Goal: Complete application form

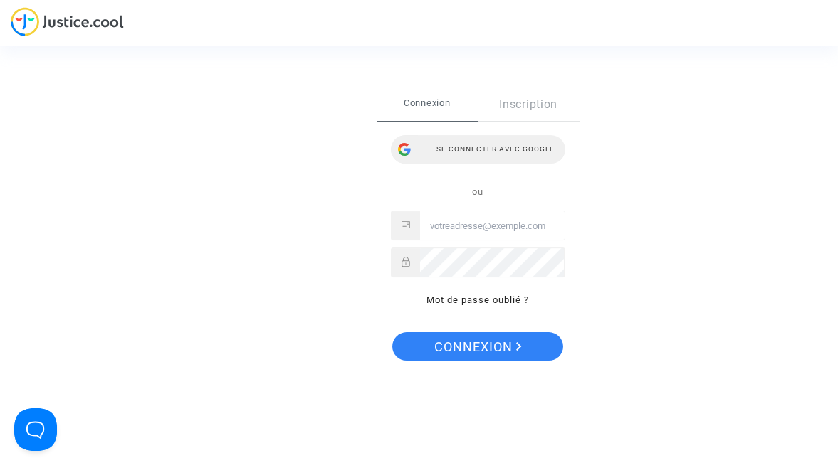
click at [460, 149] on div "Se connecter avec Google" at bounding box center [478, 149] width 174 height 28
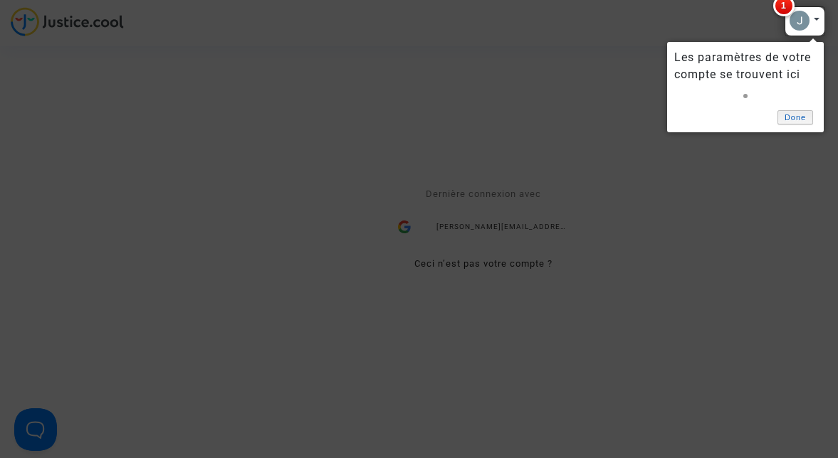
click at [793, 121] on link "Done" at bounding box center [795, 117] width 36 height 15
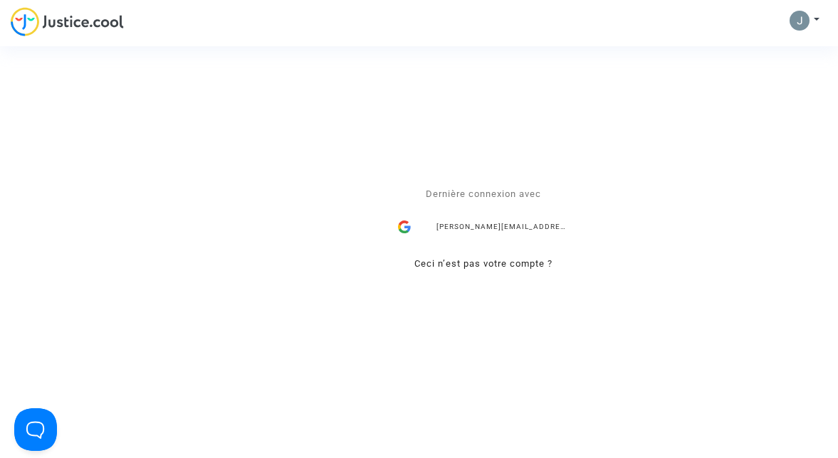
click at [793, 21] on div "Se connecter Dernière connexion avec julie.chatel0318@gmail.com Ceci n’est pas …" at bounding box center [419, 229] width 838 height 458
click at [815, 22] on div "Se connecter Dernière connexion avec julie.chatel0318@gmail.com Ceci n’est pas …" at bounding box center [419, 229] width 838 height 458
click at [816, 16] on div "Se connecter Dernière connexion avec julie.chatel0318@gmail.com Ceci n’est pas …" at bounding box center [419, 229] width 838 height 458
click at [790, 16] on div "Se connecter Dernière connexion avec julie.chatel0318@gmail.com Ceci n’est pas …" at bounding box center [419, 229] width 838 height 458
click at [450, 217] on div "julie.chatel0318@gmail.com" at bounding box center [483, 227] width 185 height 28
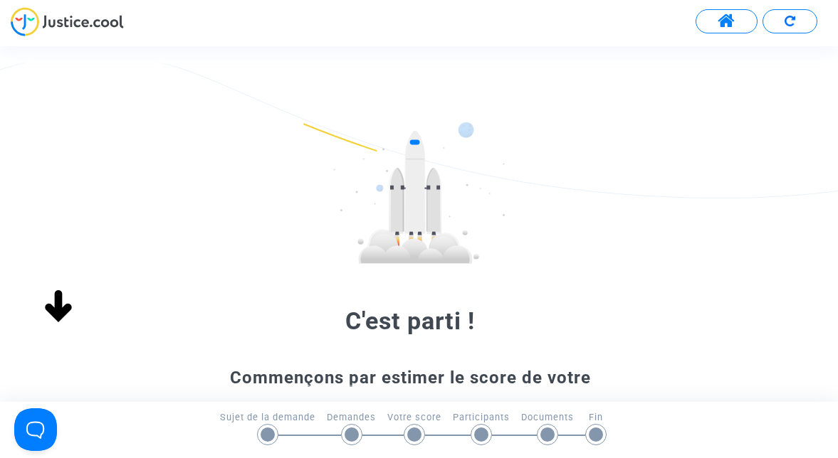
click at [465, 284] on form "C'est parti ! Commençons par estimer le score de votre demande Remplissez le fo…" at bounding box center [419, 344] width 377 height 445
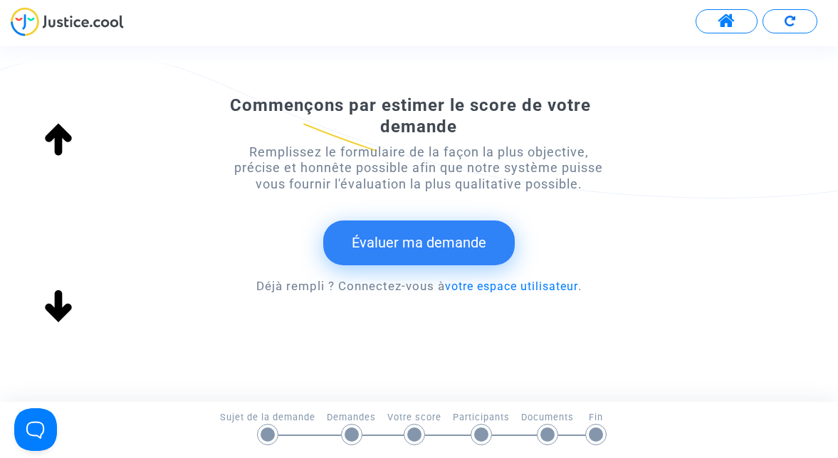
scroll to position [273, 0]
click at [408, 236] on button "Évaluer ma demande" at bounding box center [418, 242] width 191 height 44
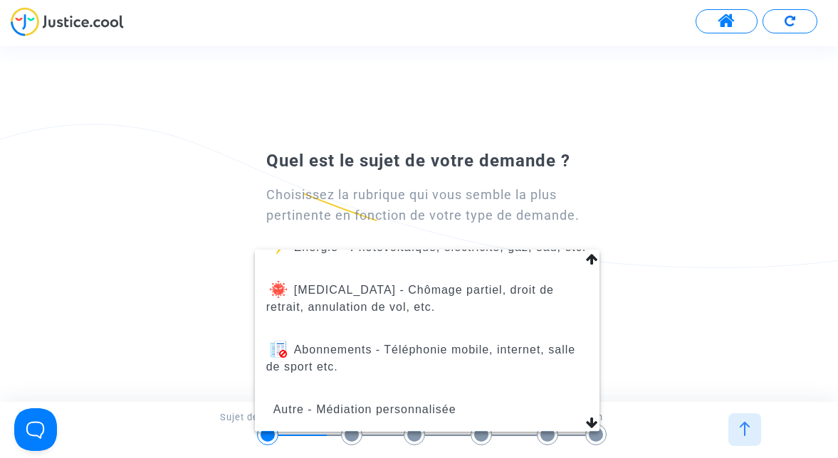
scroll to position [263, 0]
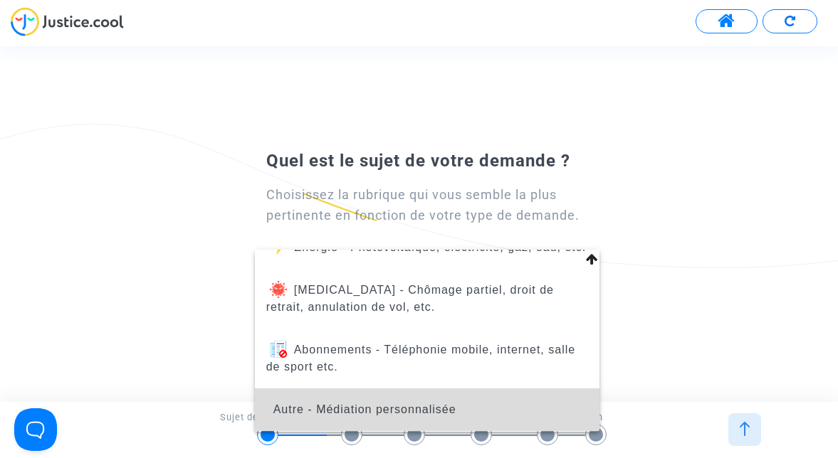
click at [468, 406] on span "Autre - Médiation personnalisée" at bounding box center [427, 410] width 322 height 43
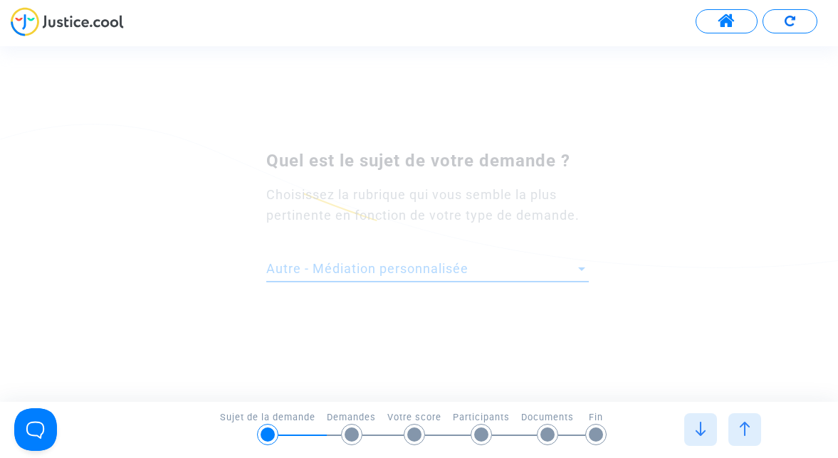
scroll to position [0, 0]
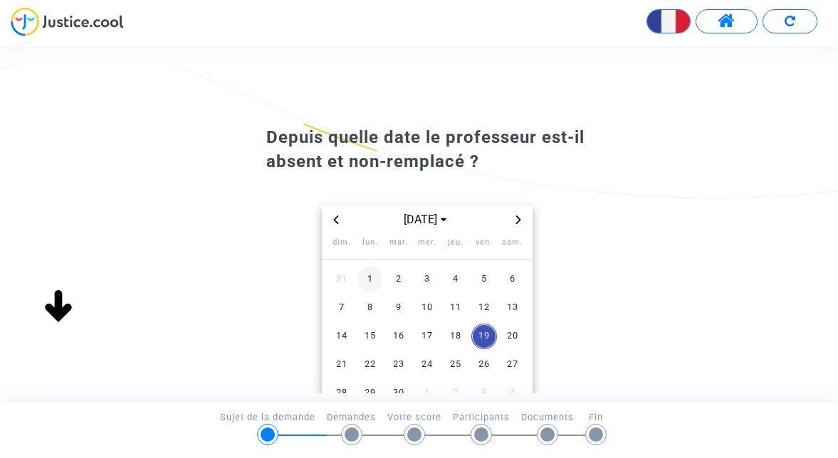
click at [367, 278] on span "1" at bounding box center [370, 280] width 26 height 26
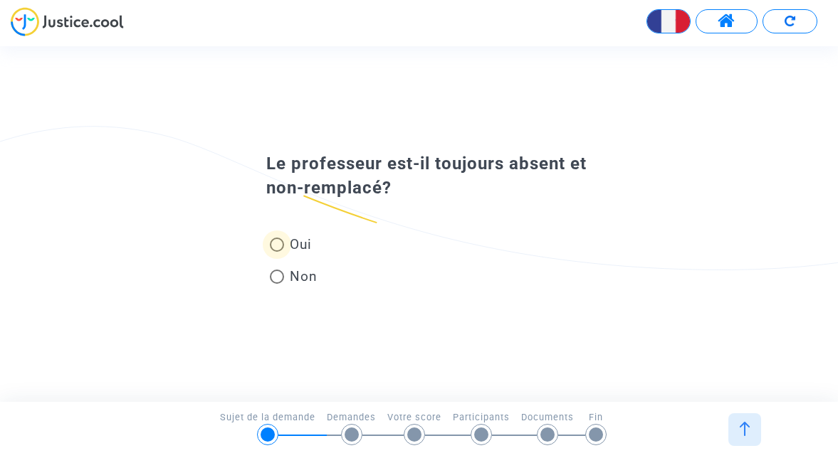
click at [277, 246] on span at bounding box center [277, 245] width 14 height 14
click at [277, 252] on input "Oui" at bounding box center [276, 252] width 1 height 1
radio input "true"
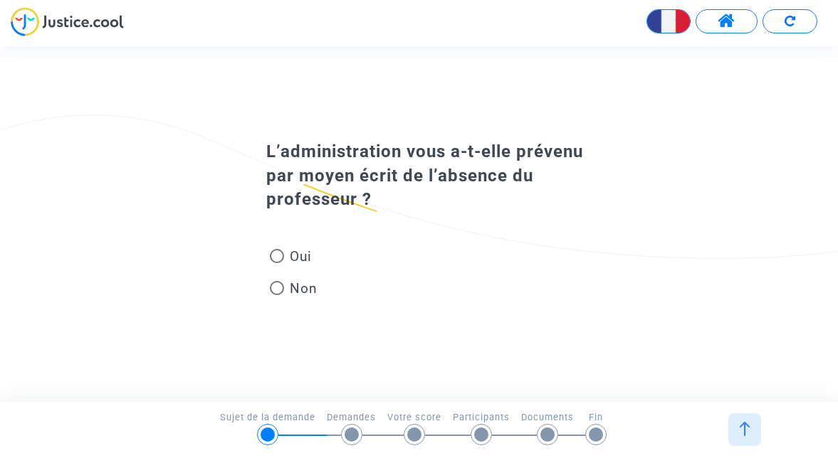
click at [278, 250] on span at bounding box center [277, 256] width 14 height 14
click at [277, 263] on input "Oui" at bounding box center [276, 263] width 1 height 1
radio input "true"
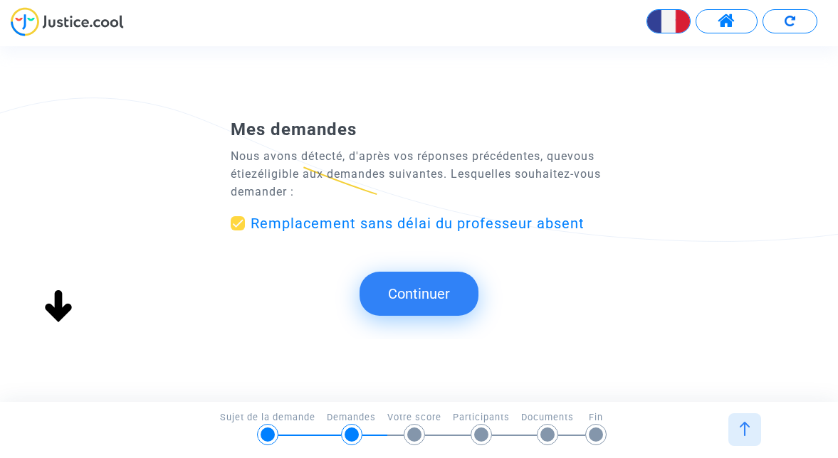
click at [400, 308] on button "Continuer" at bounding box center [418, 294] width 119 height 44
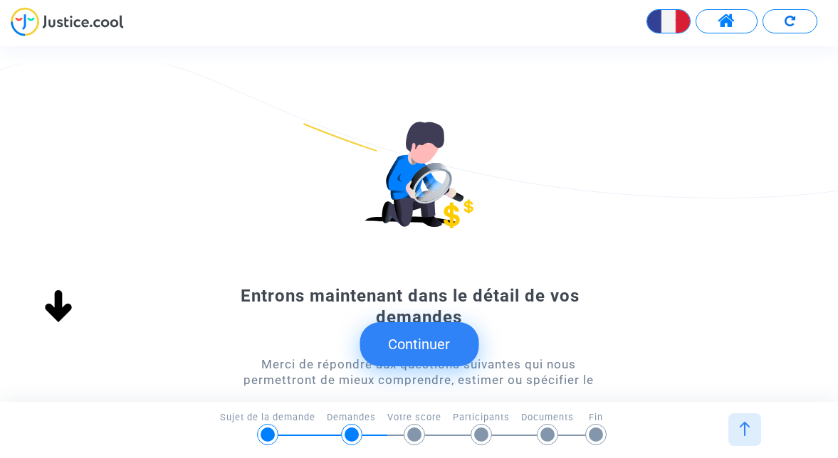
click at [413, 340] on button "Continuer" at bounding box center [418, 344] width 119 height 44
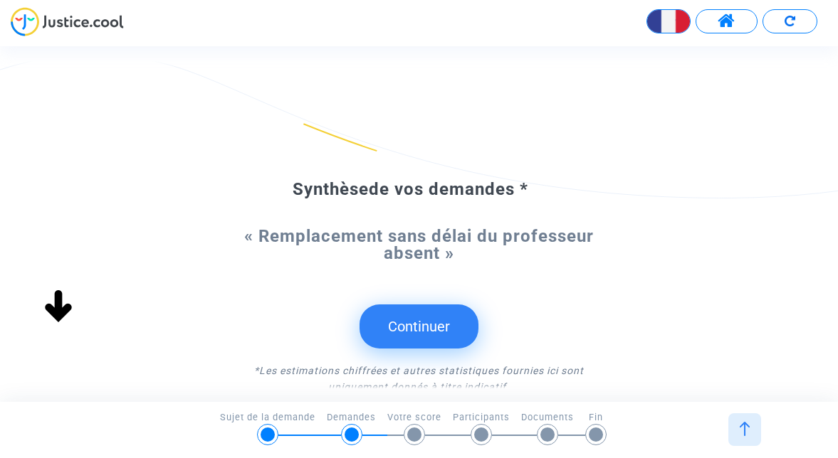
click at [408, 325] on button "Continuer" at bounding box center [418, 327] width 119 height 44
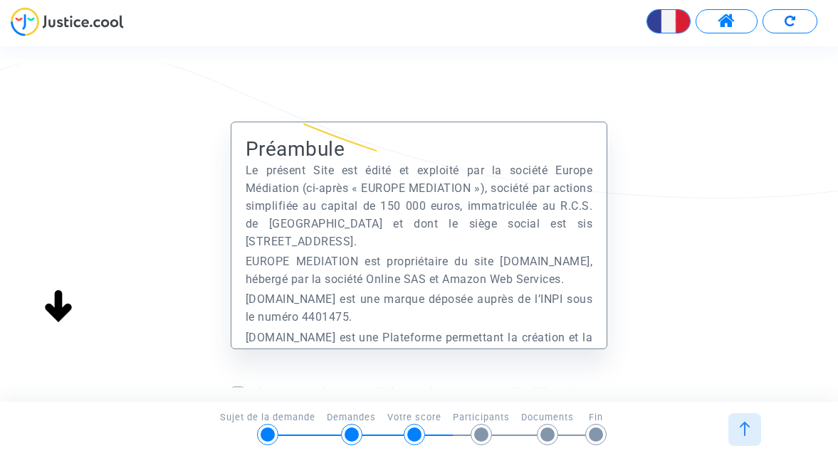
click at [236, 394] on div "Préambule Le présent Site est édité et exploité par la société Europe Médiation…" at bounding box center [419, 223] width 838 height 355
click at [236, 392] on span at bounding box center [238, 393] width 14 height 14
click at [237, 401] on input "J'accepte les conditions de vente et d'utilisation" at bounding box center [237, 401] width 1 height 1
checkbox input "true"
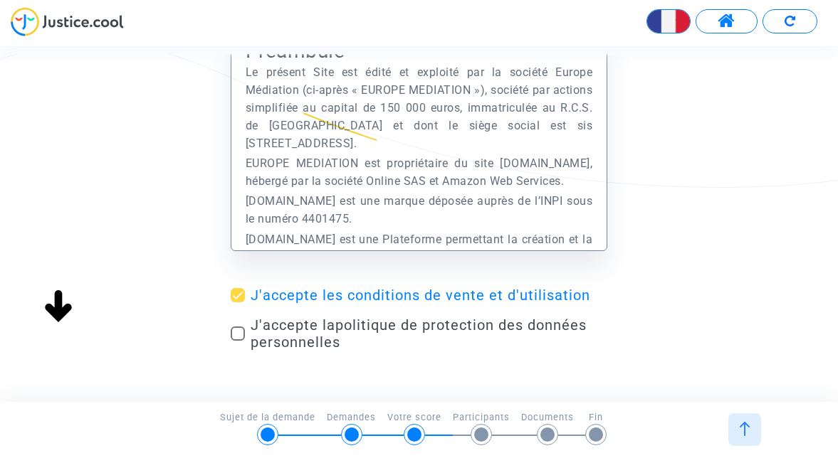
scroll to position [194, 0]
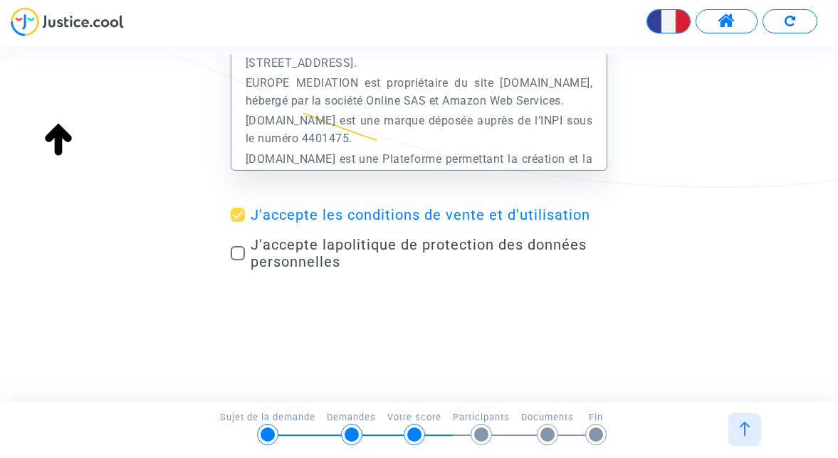
click at [598, 153] on form "Préambule Le présent Site est édité et exploité par la société Europe Médiation…" at bounding box center [419, 109] width 377 height 333
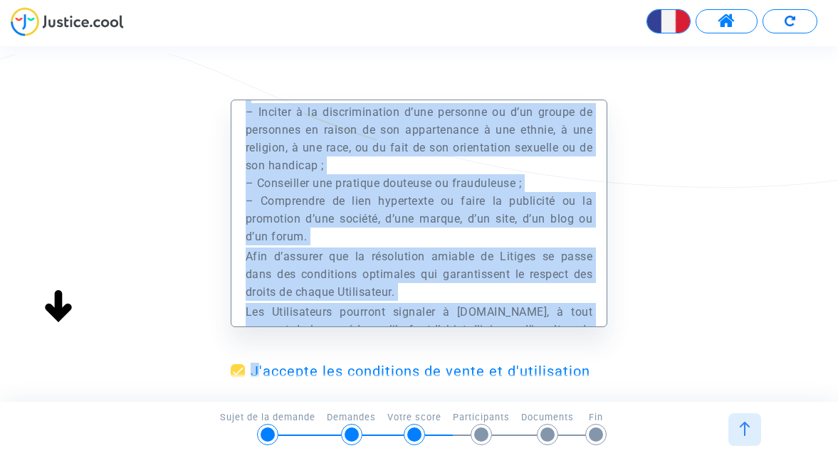
scroll to position [34741, 0]
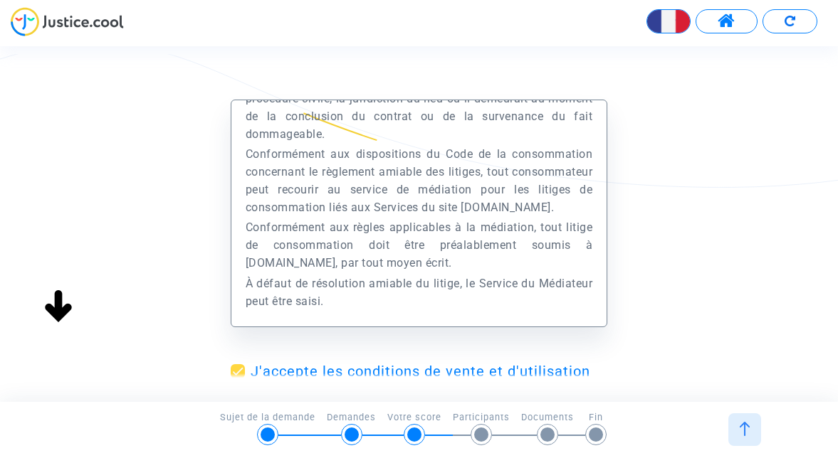
click at [634, 363] on div "Préambule Le présent Site est édité et exploité par la société Europe Médiation…" at bounding box center [419, 284] width 838 height 369
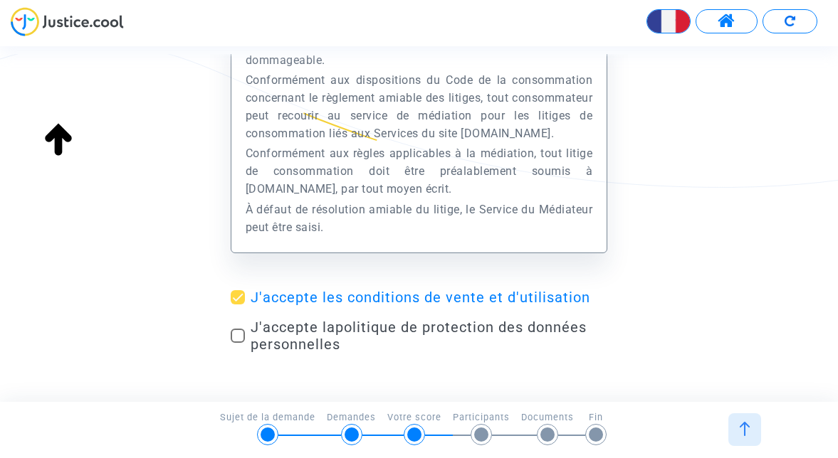
scroll to position [62, 0]
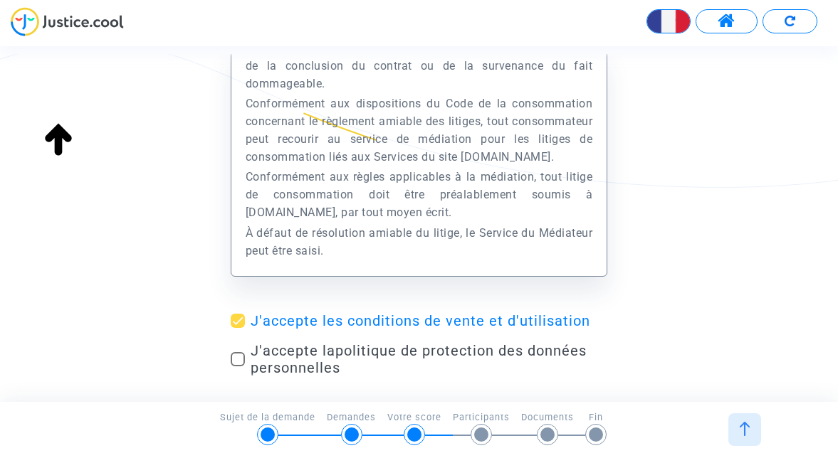
click at [238, 361] on span at bounding box center [238, 359] width 14 height 14
click at [238, 366] on input "J'accepte la politique de protection des données personnelles" at bounding box center [237, 366] width 1 height 1
checkbox input "true"
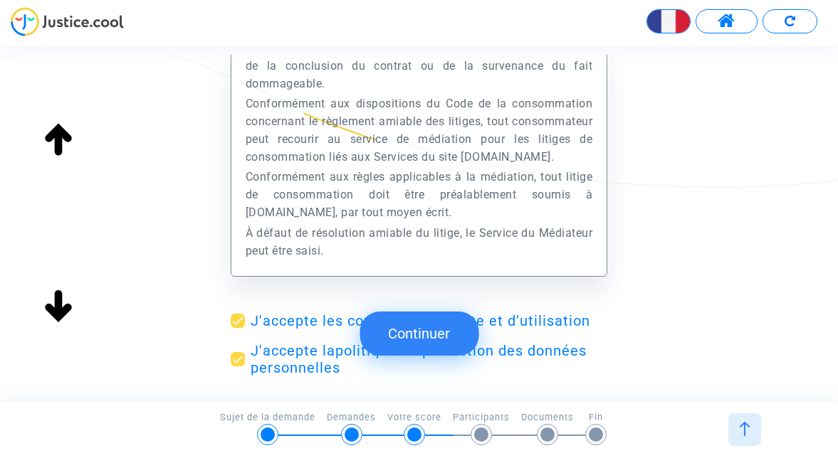
click at [411, 319] on button "Continuer" at bounding box center [418, 334] width 119 height 44
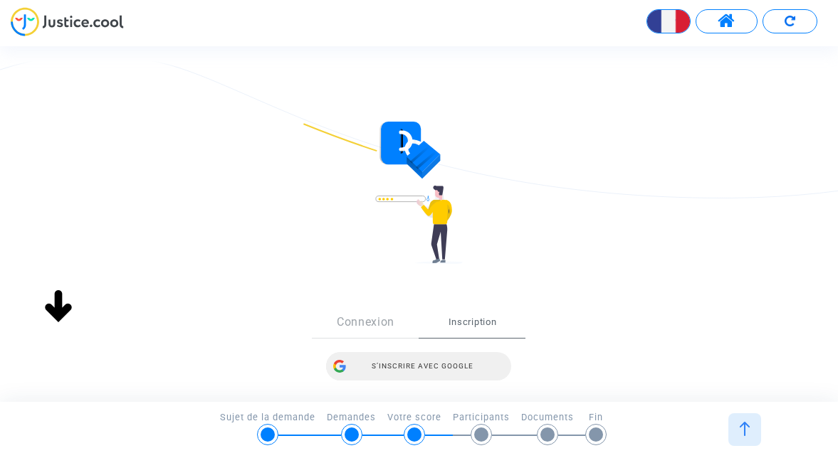
click at [405, 369] on div "S’inscrire avec Google" at bounding box center [418, 366] width 185 height 28
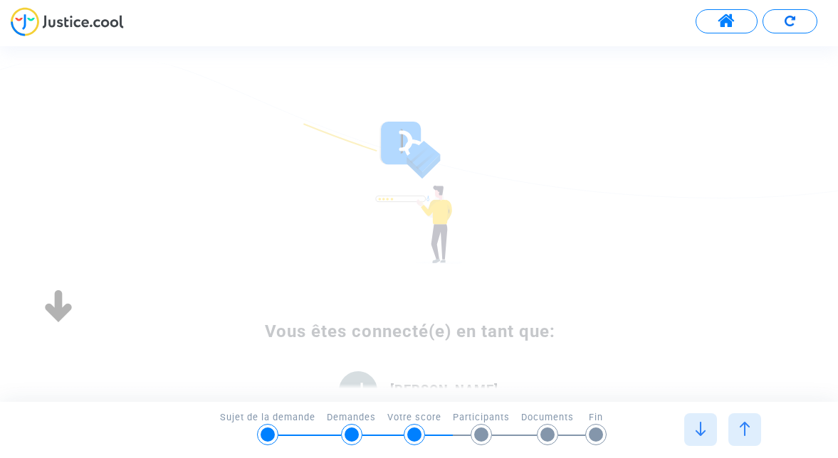
click at [494, 200] on div at bounding box center [419, 193] width 377 height 142
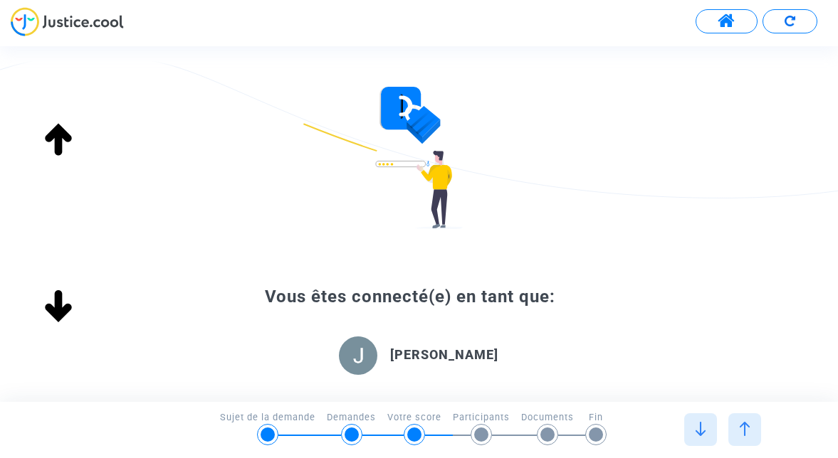
scroll to position [29, 0]
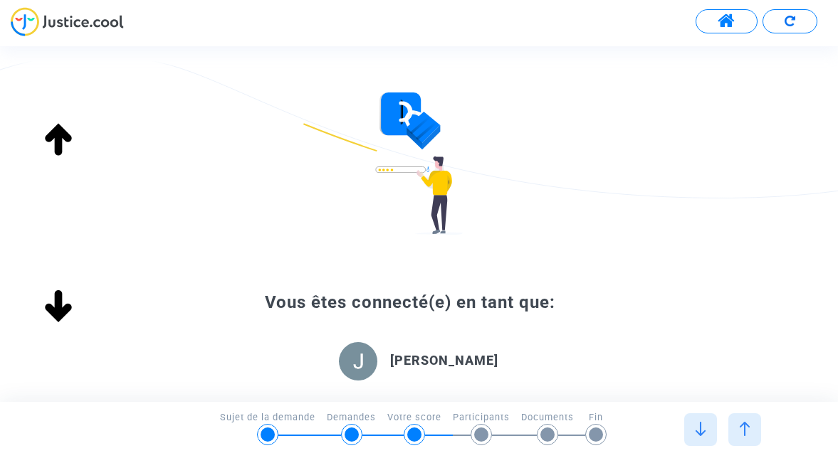
click at [448, 364] on b "Julie Chatel" at bounding box center [444, 360] width 108 height 15
click at [366, 364] on img at bounding box center [358, 361] width 38 height 38
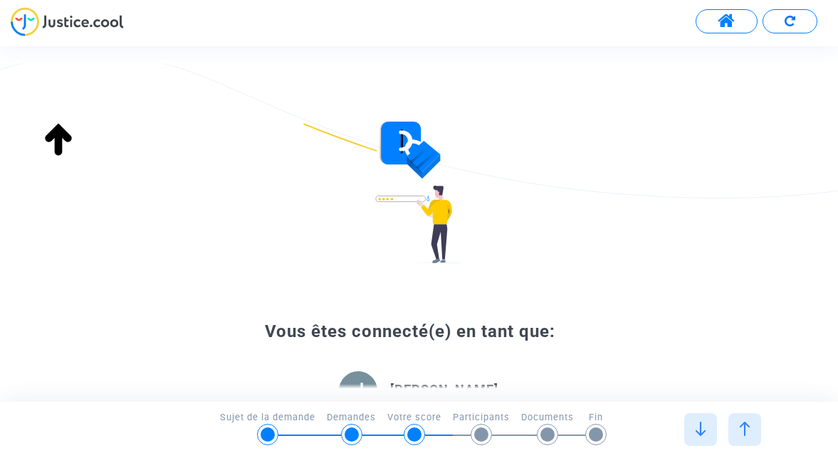
scroll to position [-13, 0]
click at [800, 31] on button at bounding box center [789, 21] width 55 height 24
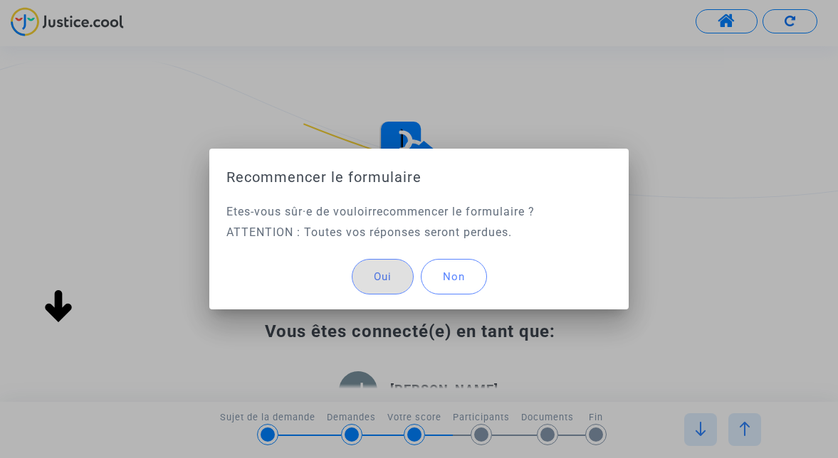
click at [382, 276] on button "Oui" at bounding box center [383, 277] width 62 height 36
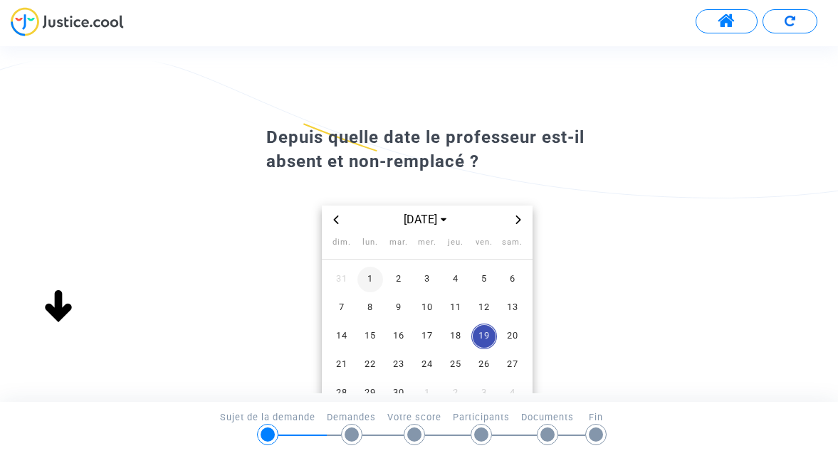
click at [369, 276] on span "1" at bounding box center [370, 280] width 26 height 26
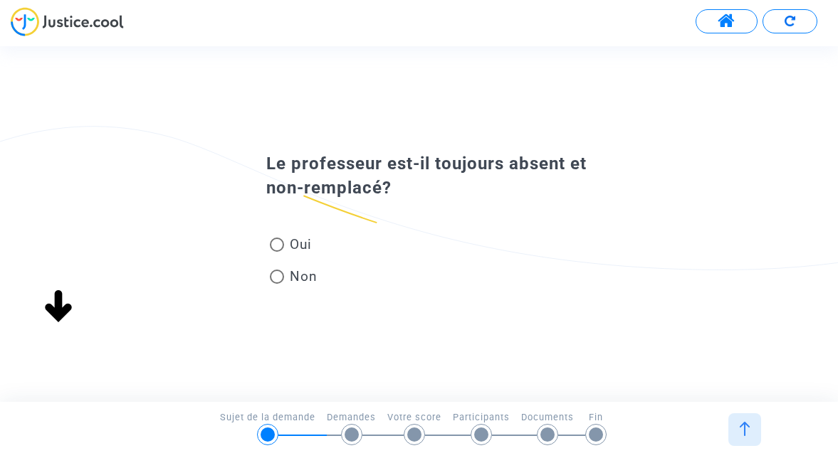
click at [732, 18] on span at bounding box center [726, 21] width 18 height 19
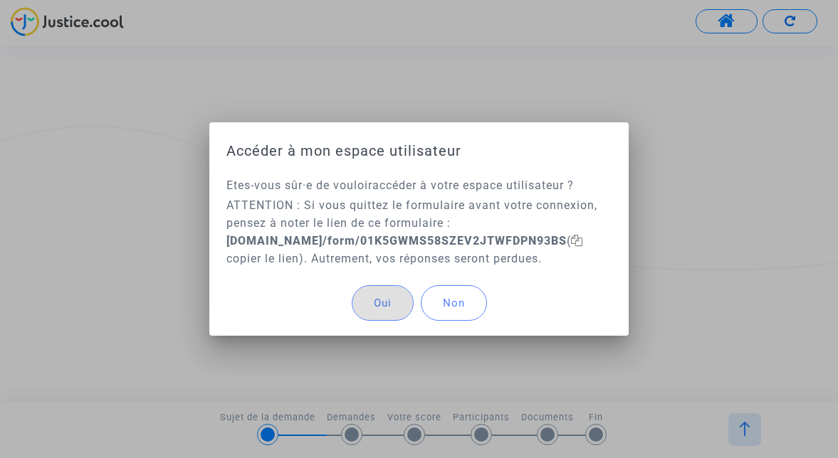
click at [468, 308] on button "Non" at bounding box center [454, 303] width 66 height 36
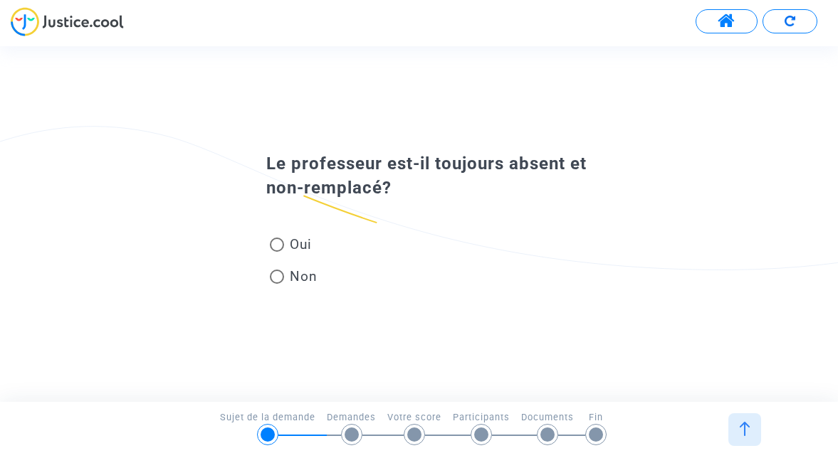
click at [273, 246] on span at bounding box center [277, 245] width 14 height 14
click at [276, 252] on input "Oui" at bounding box center [276, 252] width 1 height 1
radio input "true"
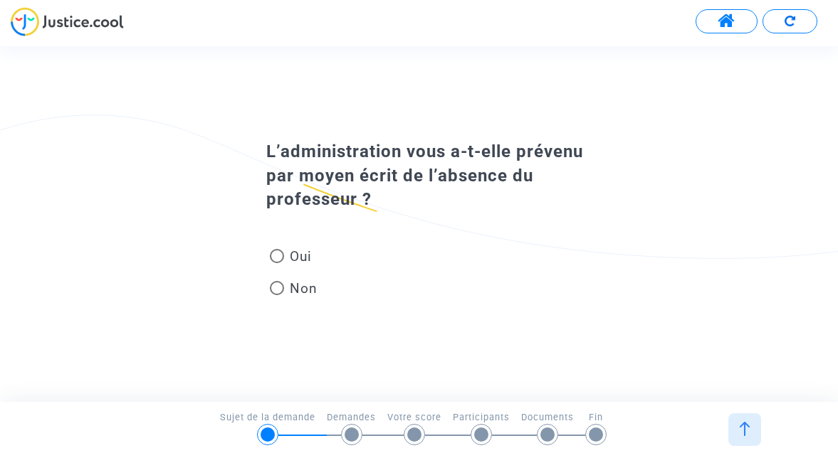
click at [740, 428] on img at bounding box center [744, 429] width 14 height 14
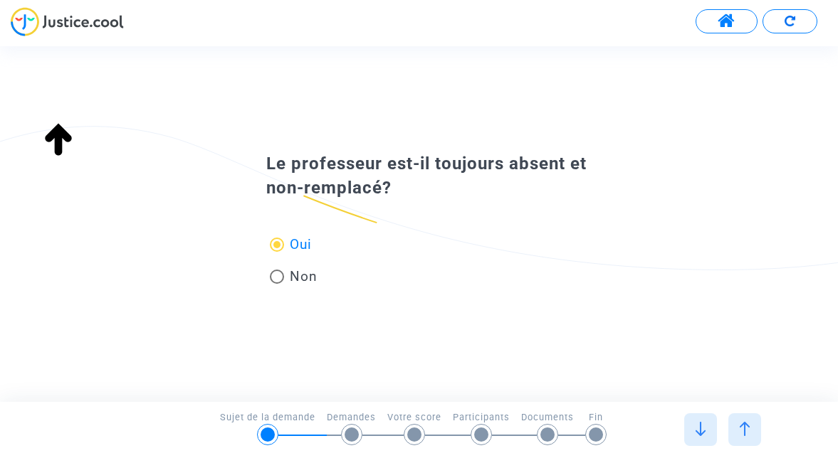
click at [740, 428] on img at bounding box center [744, 429] width 14 height 14
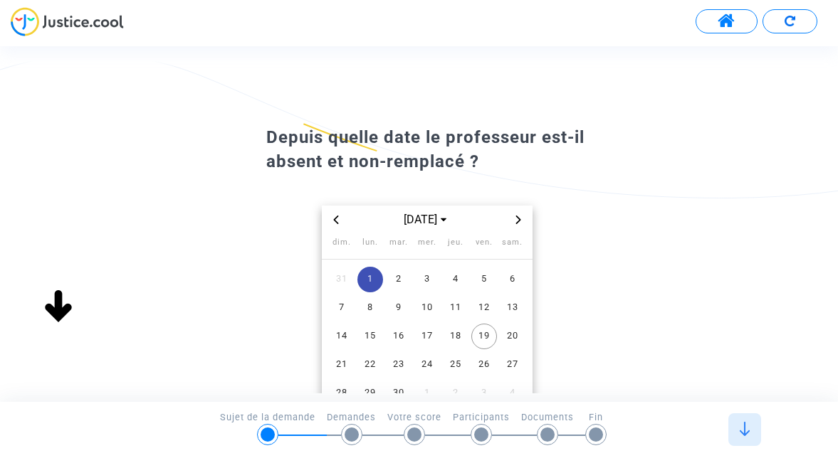
click at [367, 273] on span "1" at bounding box center [370, 280] width 26 height 26
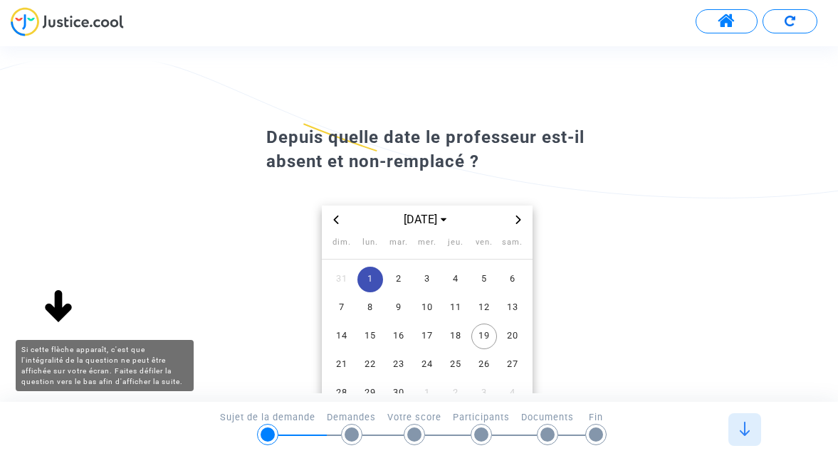
click at [55, 299] on img at bounding box center [59, 308] width 46 height 46
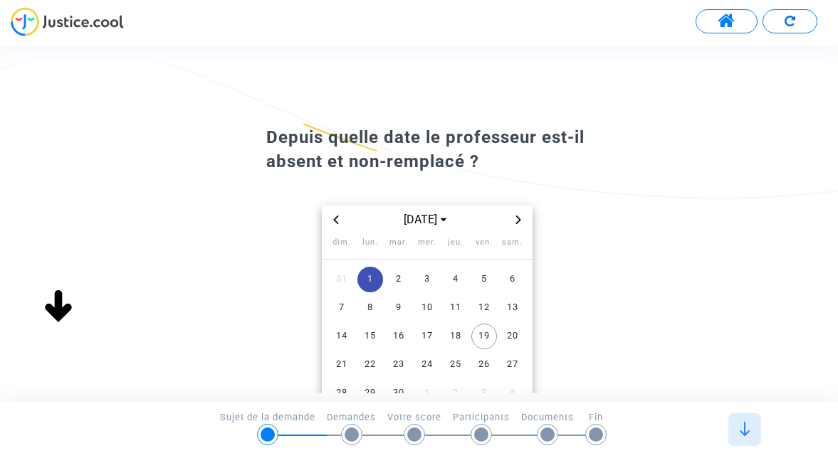
click at [372, 280] on span "1" at bounding box center [370, 280] width 26 height 26
click at [745, 436] on div at bounding box center [744, 429] width 33 height 33
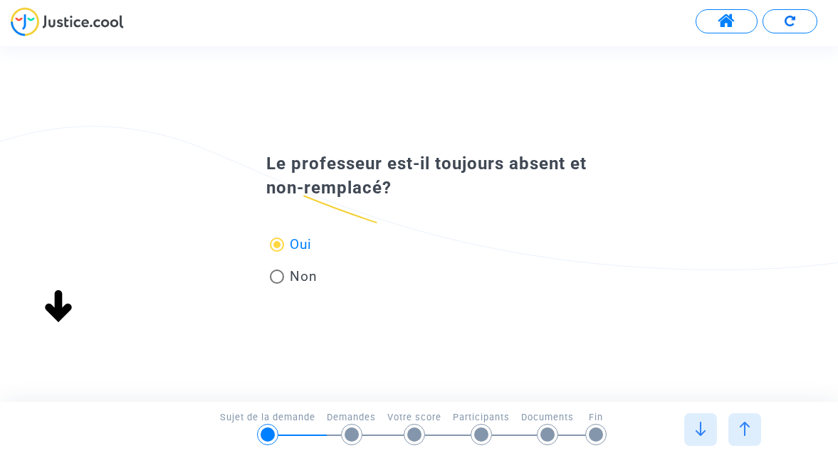
click at [745, 436] on div at bounding box center [722, 429] width 88 height 33
click at [745, 436] on img at bounding box center [744, 429] width 14 height 14
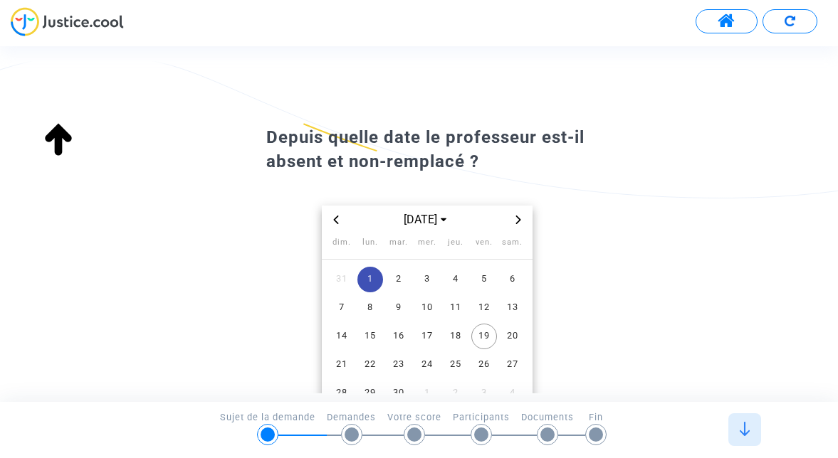
click at [745, 436] on div at bounding box center [744, 429] width 33 height 33
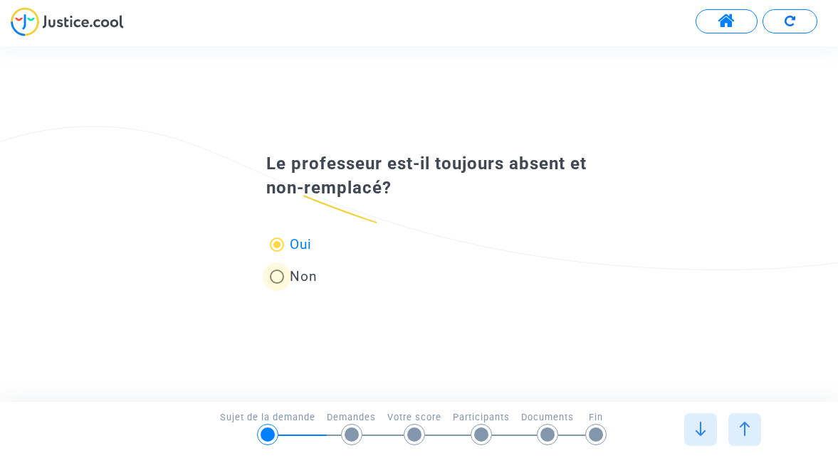
click at [283, 270] on span at bounding box center [277, 277] width 14 height 14
click at [277, 284] on input "Non" at bounding box center [276, 284] width 1 height 1
radio input "true"
click at [283, 249] on span at bounding box center [277, 245] width 14 height 14
click at [277, 252] on input "Oui" at bounding box center [276, 252] width 1 height 1
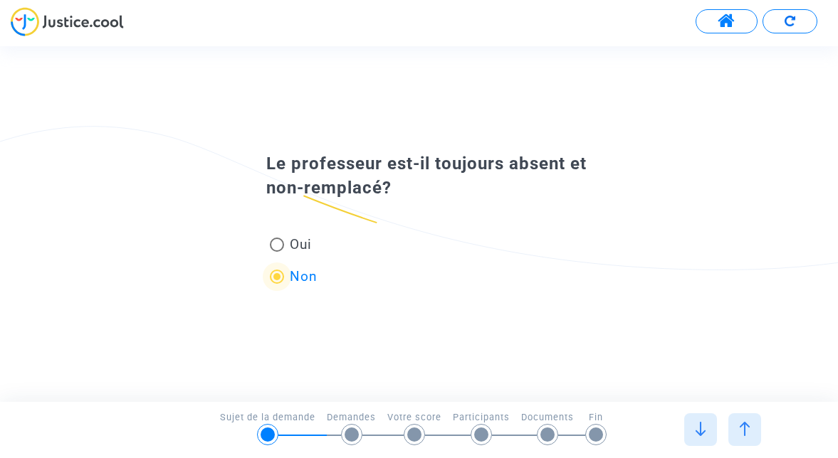
radio input "true"
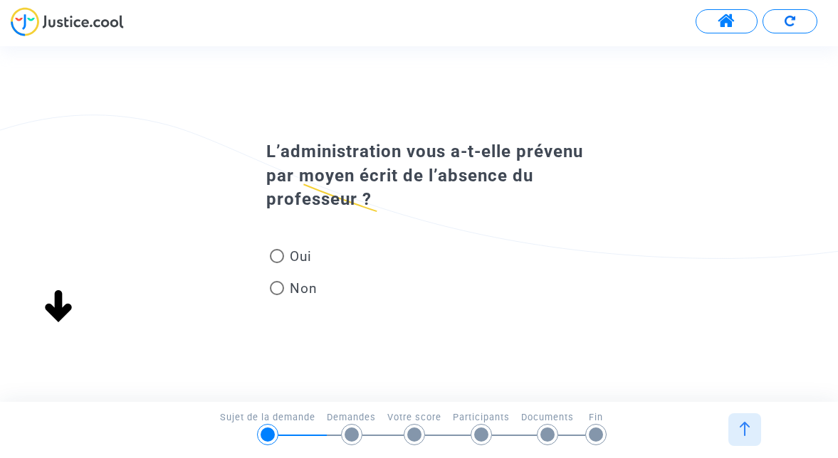
click at [272, 253] on span at bounding box center [277, 256] width 14 height 14
click at [276, 263] on input "Oui" at bounding box center [276, 263] width 1 height 1
radio input "true"
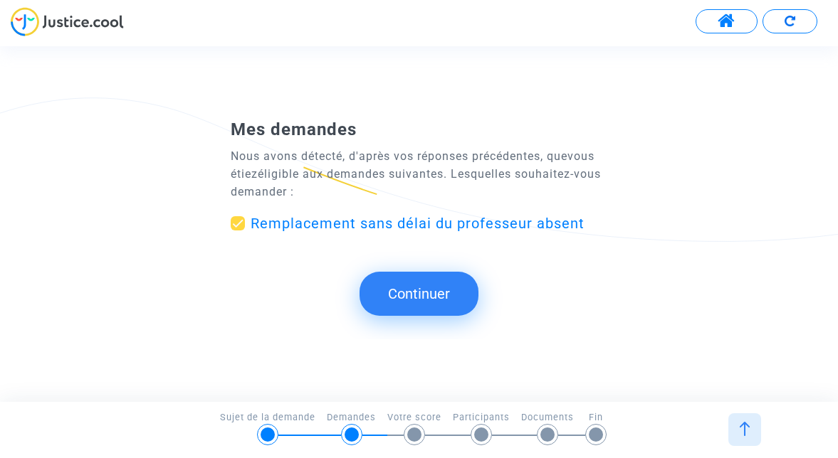
click at [408, 296] on button "Continuer" at bounding box center [418, 294] width 119 height 44
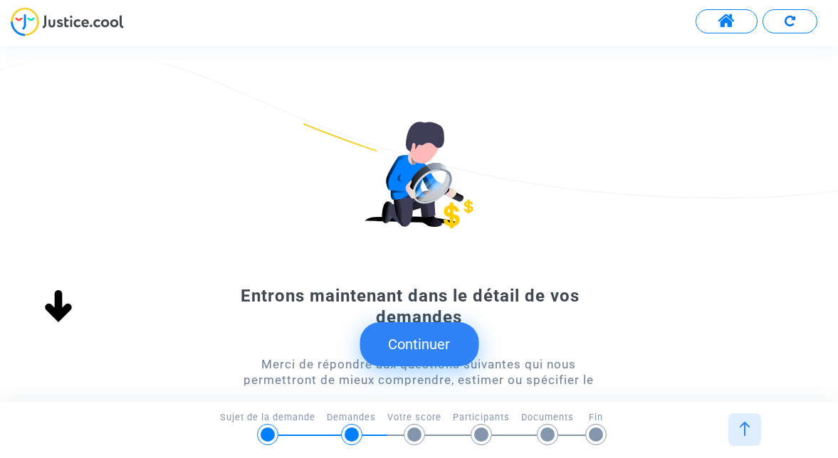
click at [421, 344] on button "Continuer" at bounding box center [418, 344] width 119 height 44
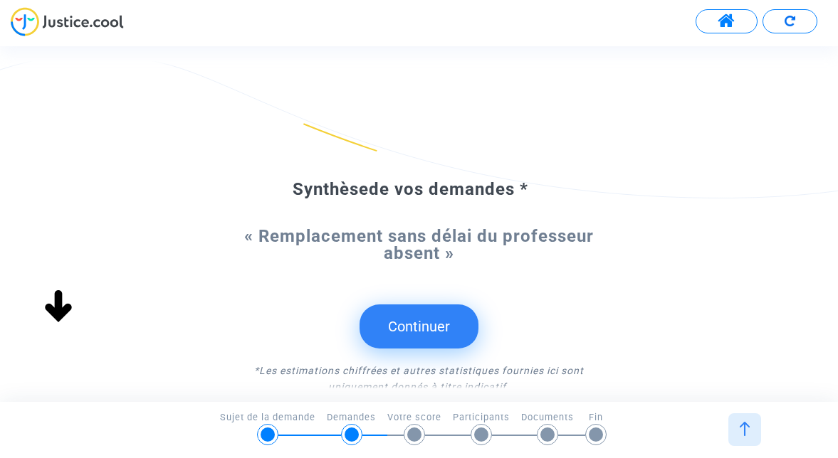
click at [421, 325] on button "Continuer" at bounding box center [418, 327] width 119 height 44
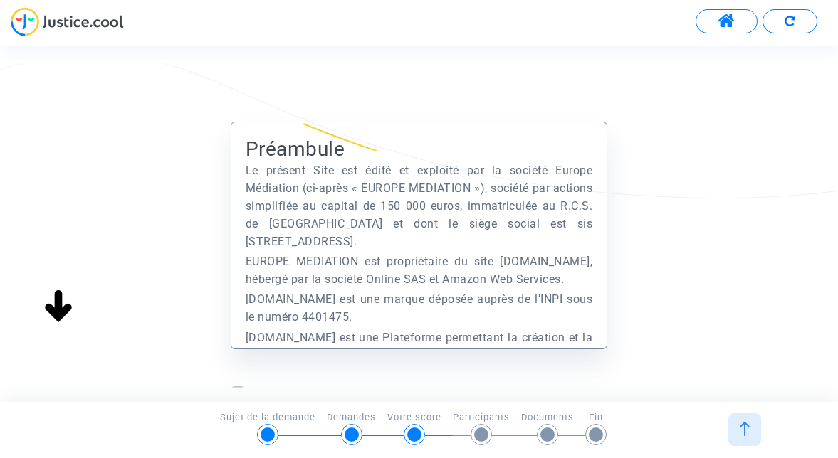
click at [234, 386] on span at bounding box center [238, 393] width 14 height 14
click at [237, 401] on input "J'accepte les conditions de vente et d'utilisation" at bounding box center [237, 401] width 1 height 1
checkbox input "true"
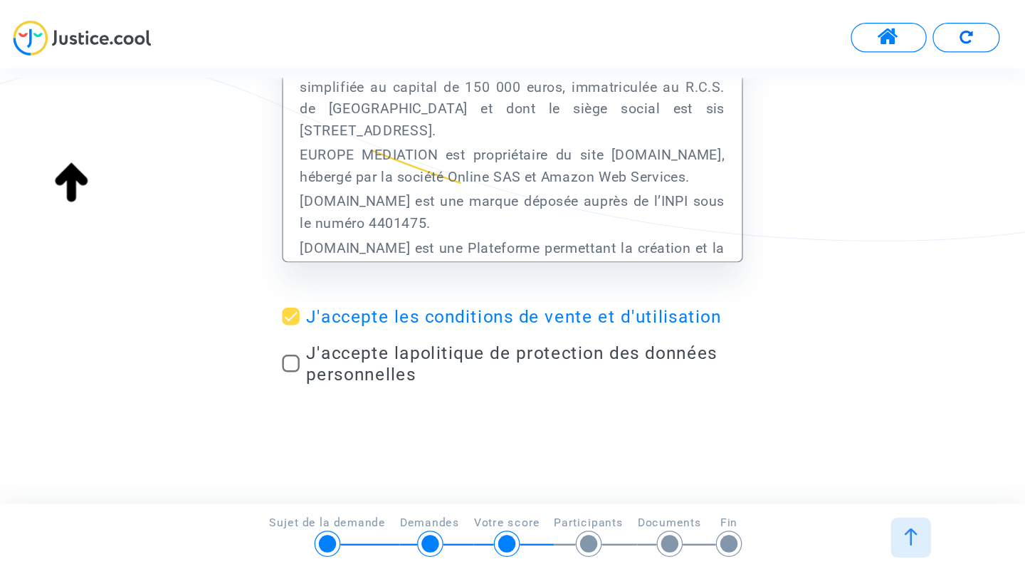
scroll to position [153, 0]
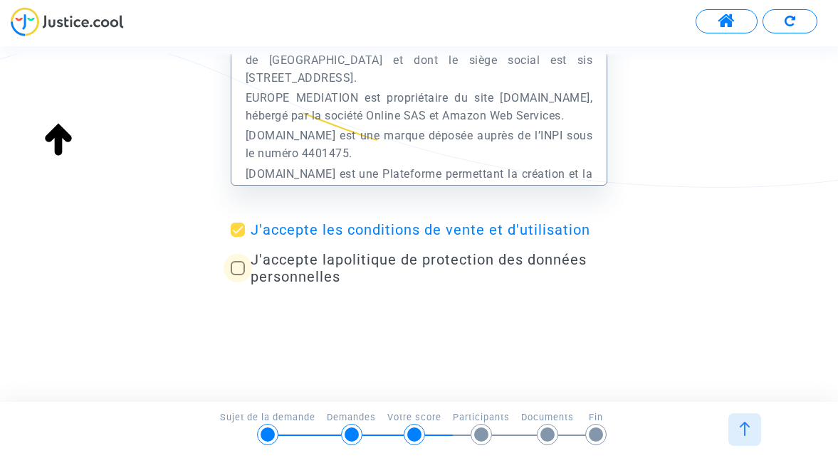
click at [243, 268] on span at bounding box center [238, 268] width 14 height 14
click at [238, 275] on input "J'accepte la politique de protection des données personnelles" at bounding box center [237, 275] width 1 height 1
checkbox input "true"
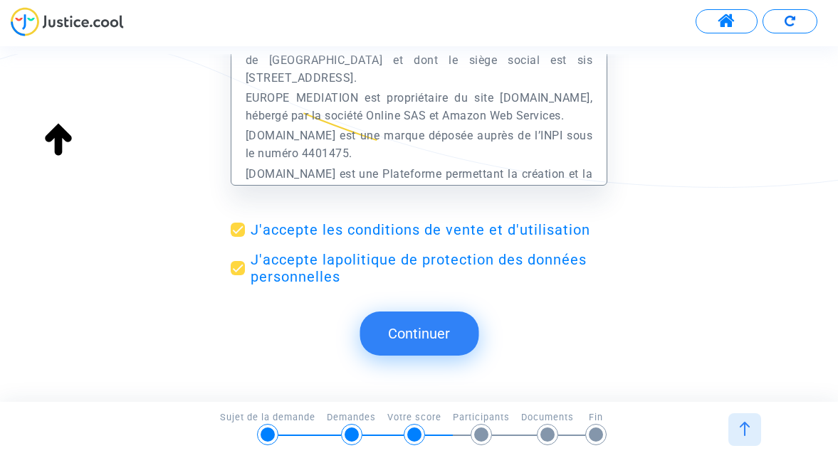
click at [414, 325] on button "Continuer" at bounding box center [418, 334] width 119 height 44
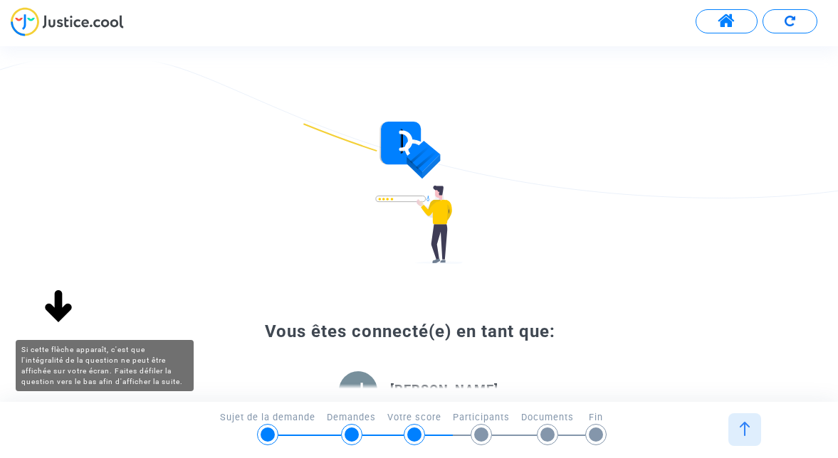
click at [60, 311] on img at bounding box center [59, 308] width 46 height 46
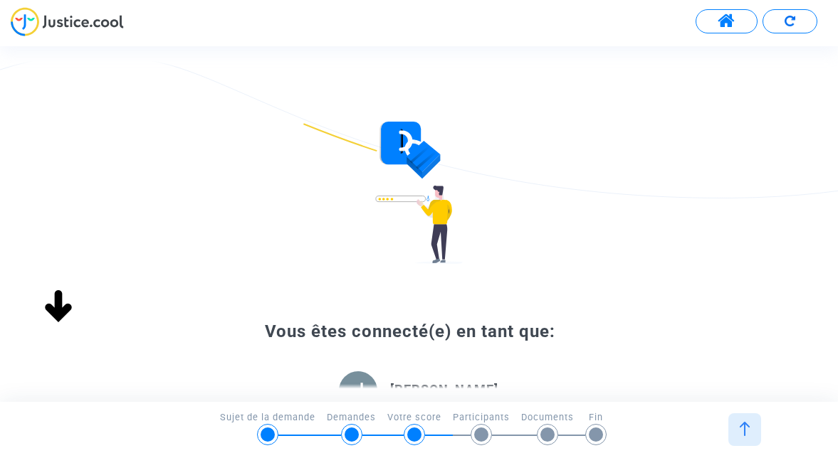
click at [655, 147] on div "Vous êtes connecté(e) en tant que: Julie Chatel Changer Continuer" at bounding box center [419, 353] width 838 height 462
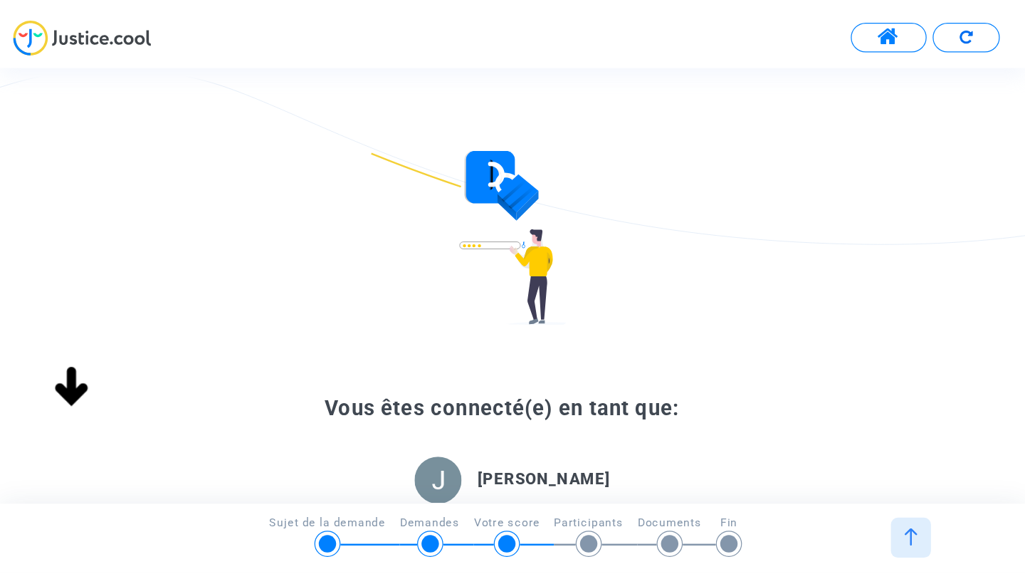
scroll to position [0, 0]
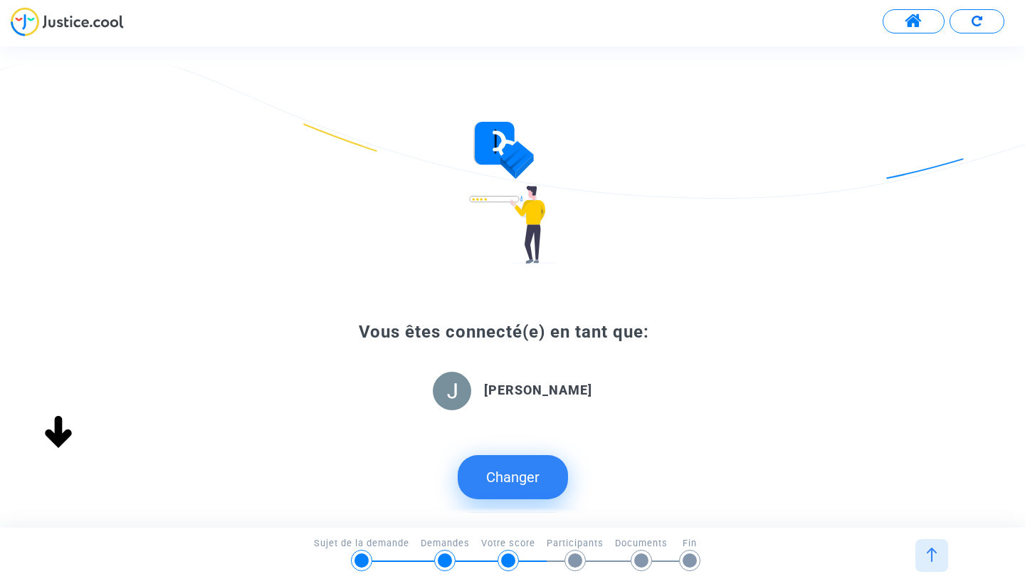
click at [527, 458] on button "Continuer" at bounding box center [512, 534] width 119 height 44
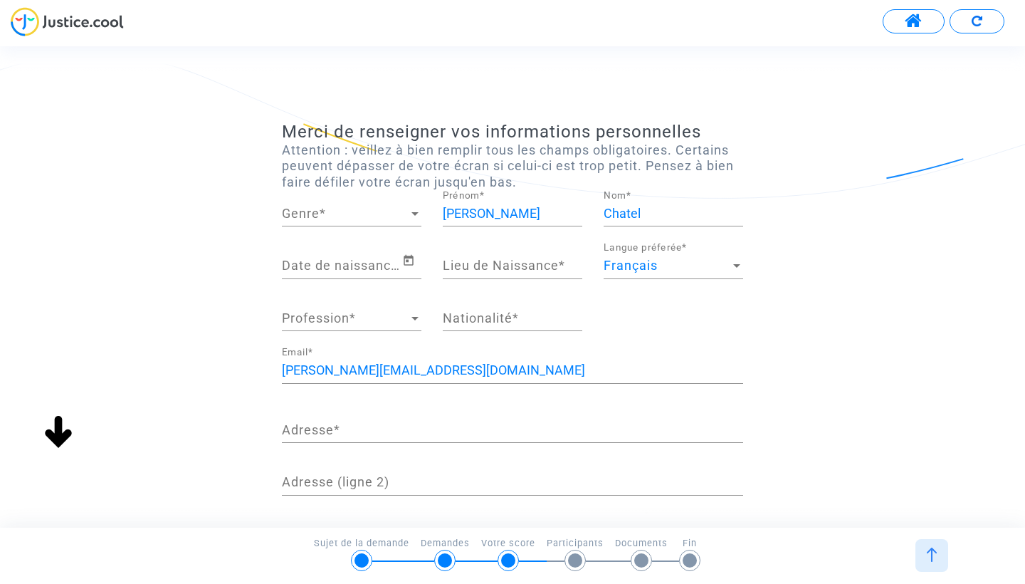
click at [366, 213] on span "Genre" at bounding box center [345, 213] width 127 height 14
click at [349, 215] on span "Madame" at bounding box center [351, 212] width 139 height 38
click at [369, 255] on div "Date de naissance *" at bounding box center [342, 261] width 120 height 36
click at [413, 261] on icon "Open calendar" at bounding box center [408, 260] width 13 height 17
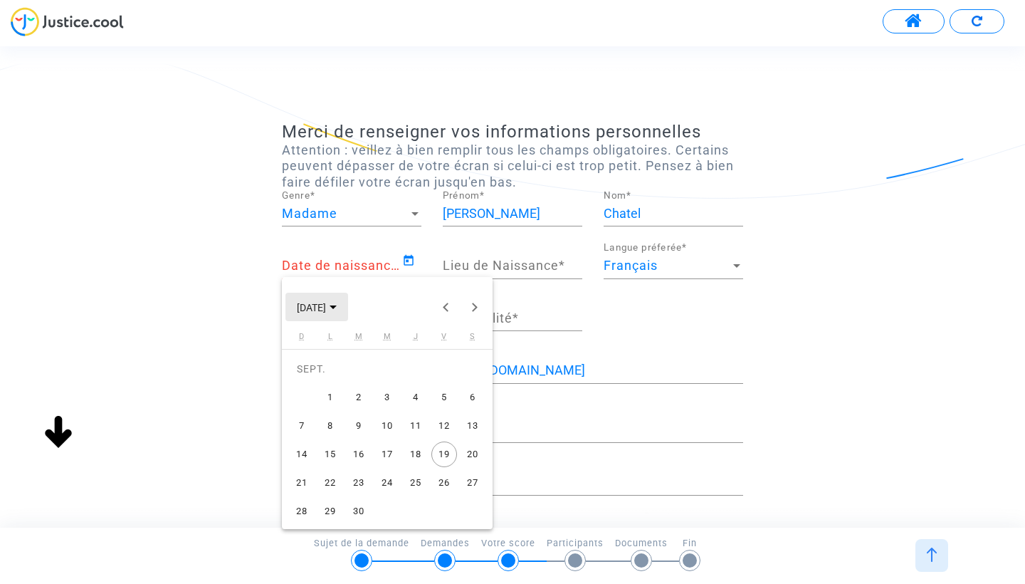
click at [322, 305] on span "SEPT. 2025" at bounding box center [311, 307] width 29 height 11
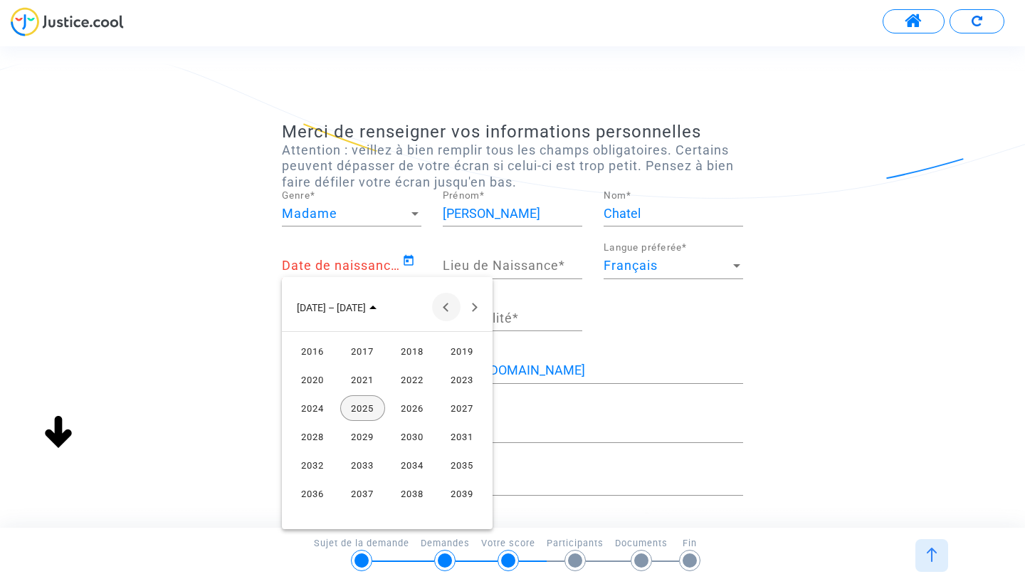
click at [443, 312] on button "Previous 24 years" at bounding box center [446, 306] width 28 height 28
click at [438, 302] on button "Previous 24 years" at bounding box center [446, 306] width 28 height 28
click at [308, 455] on div "1984" at bounding box center [312, 465] width 45 height 26
click at [299, 417] on div "MAI" at bounding box center [312, 408] width 45 height 26
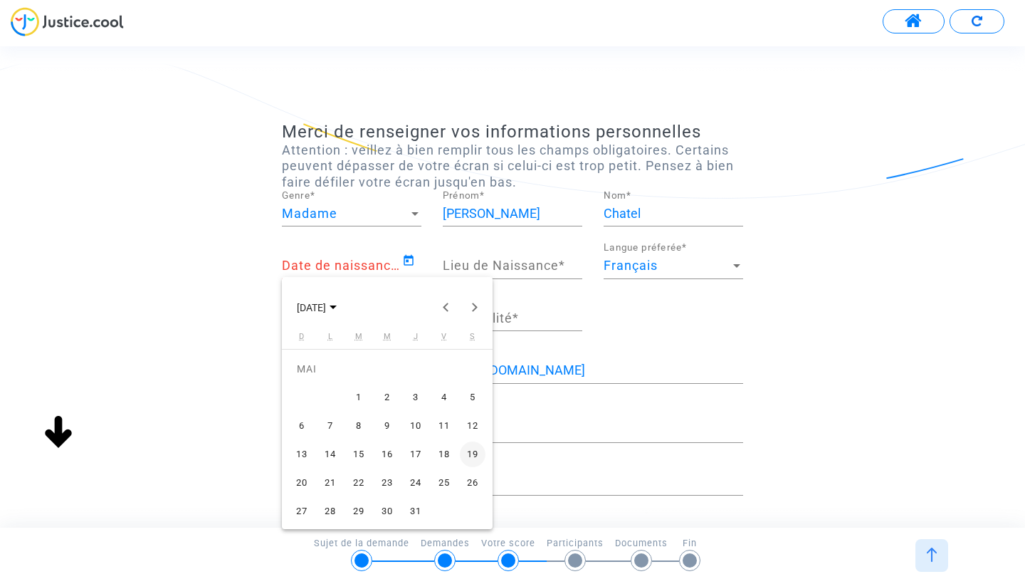
click at [328, 458] on div "28" at bounding box center [330, 511] width 26 height 26
type input "28/05/1984"
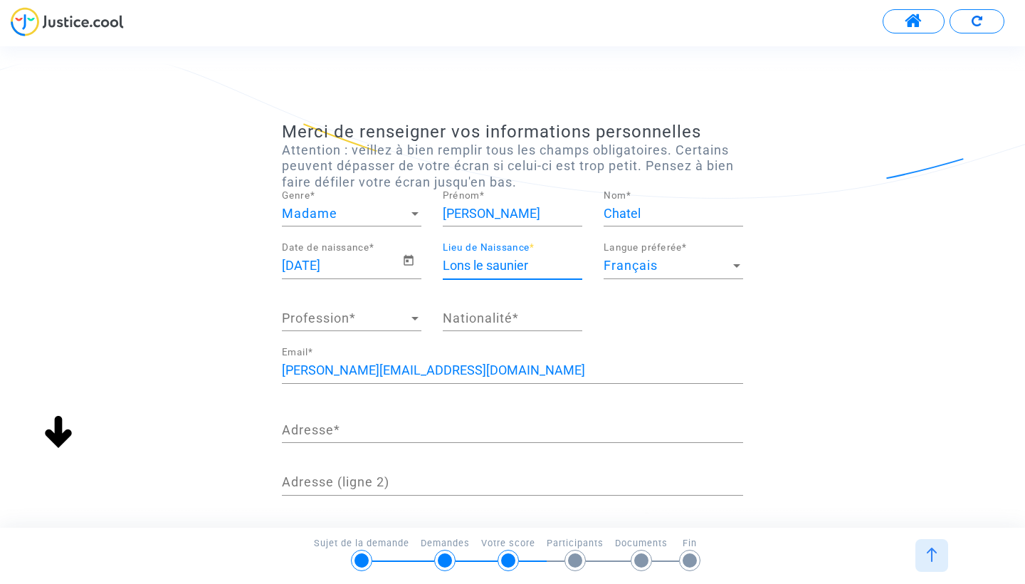
type input "Lons le saunier"
click at [390, 311] on span "Profession" at bounding box center [345, 318] width 127 height 14
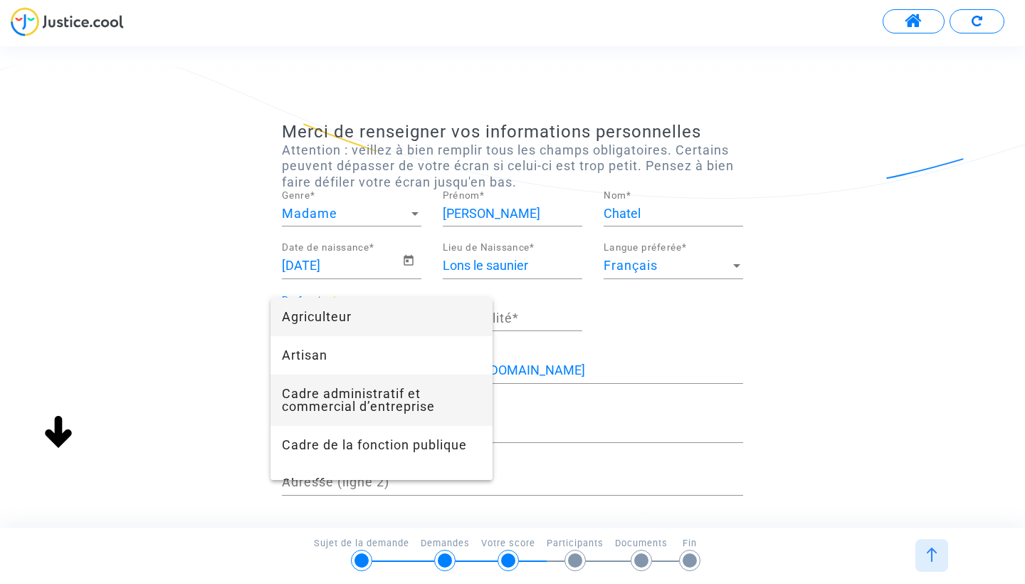
click at [431, 395] on span "Cadre administratif et commercial d’entreprise" at bounding box center [381, 399] width 199 height 51
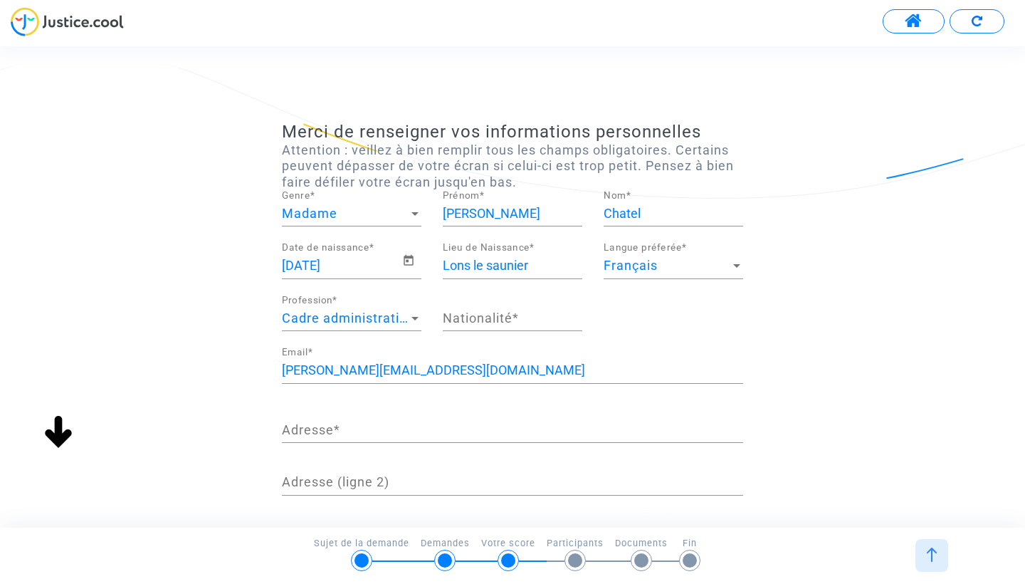
click at [510, 295] on div "Nationalité *" at bounding box center [512, 313] width 139 height 36
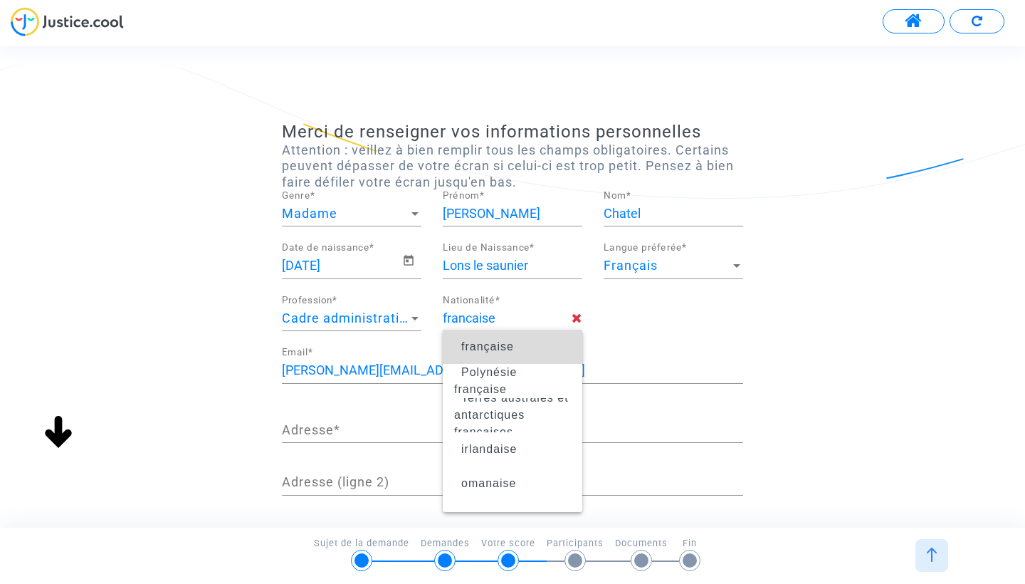
click at [524, 354] on span "française" at bounding box center [512, 347] width 117 height 40
type input "française"
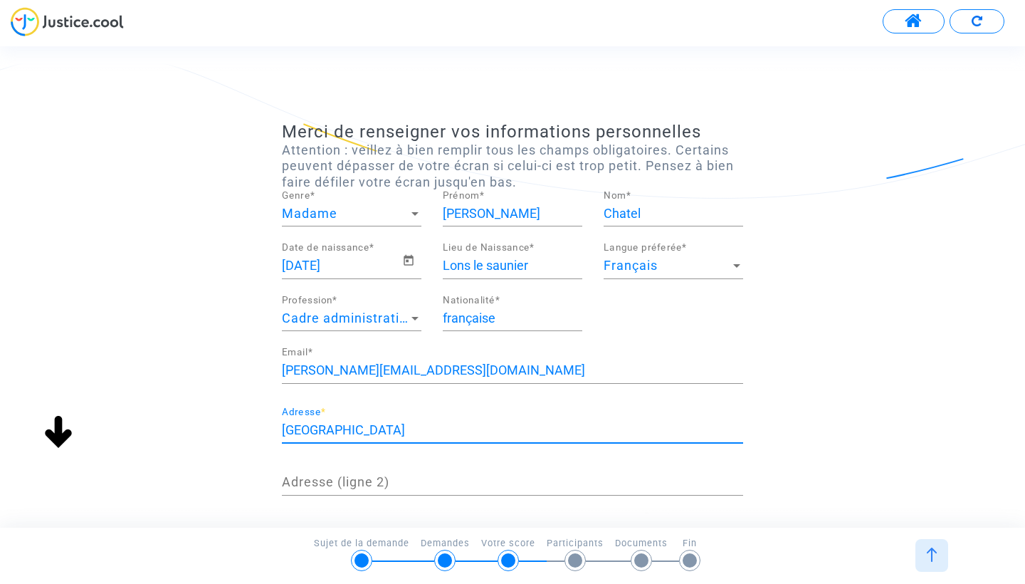
type input "787 rue de la rocaille"
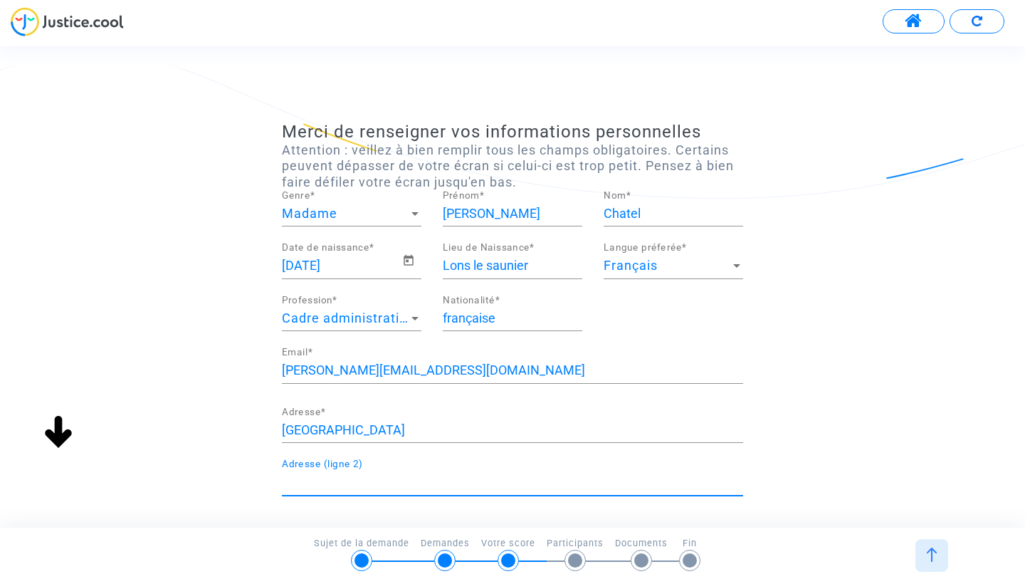
scroll to position [11, 0]
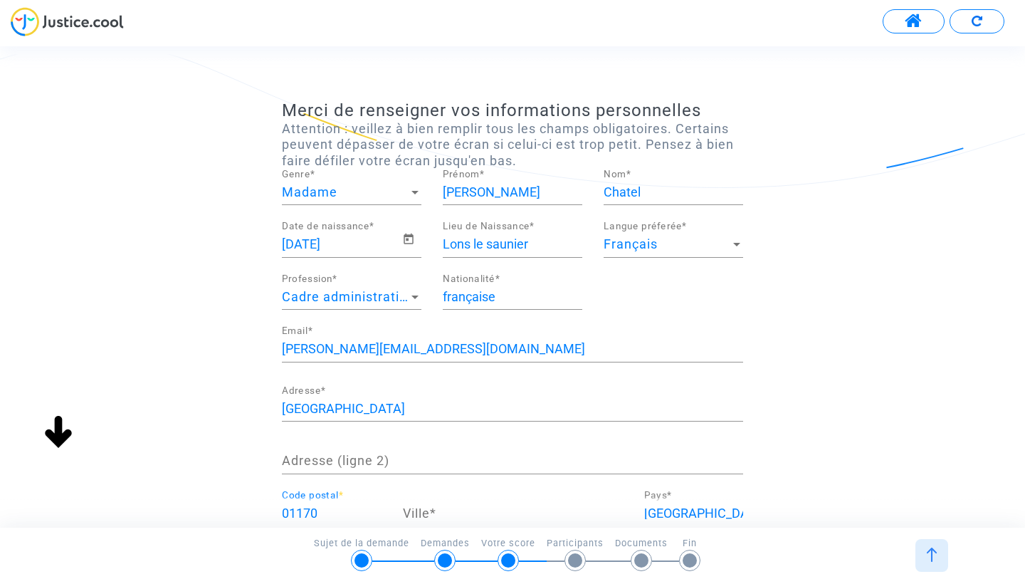
type input "01170"
type input "cessy"
click at [771, 401] on div "Merci de renseigner vos informations personnelles Attention : veillez à bien re…" at bounding box center [512, 376] width 1025 height 552
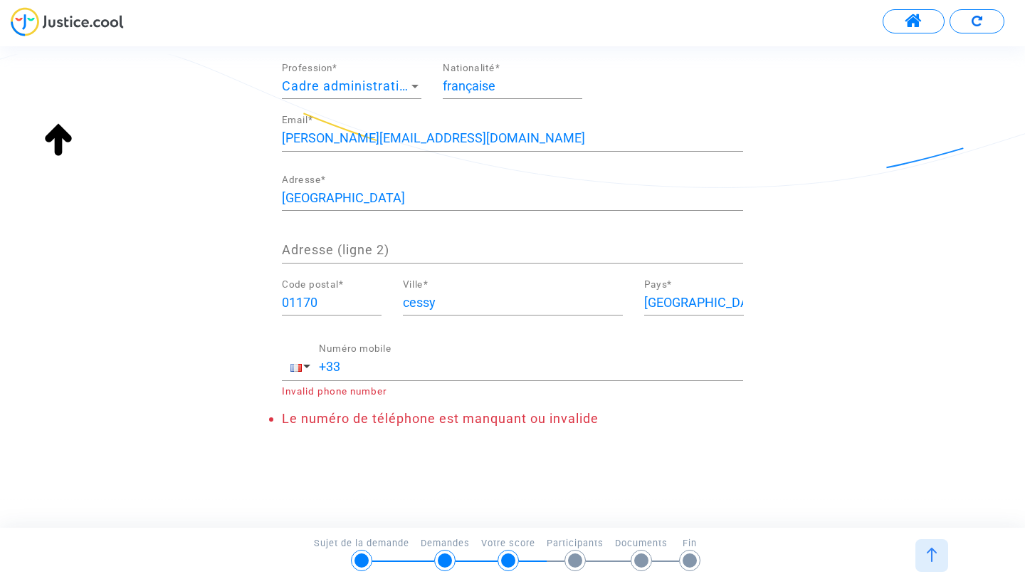
scroll to position [223, 0]
click at [596, 378] on div "+33 Numéro mobile Invalid phone number" at bounding box center [512, 368] width 461 height 53
click at [596, 375] on div "+33 Numéro mobile" at bounding box center [531, 360] width 424 height 36
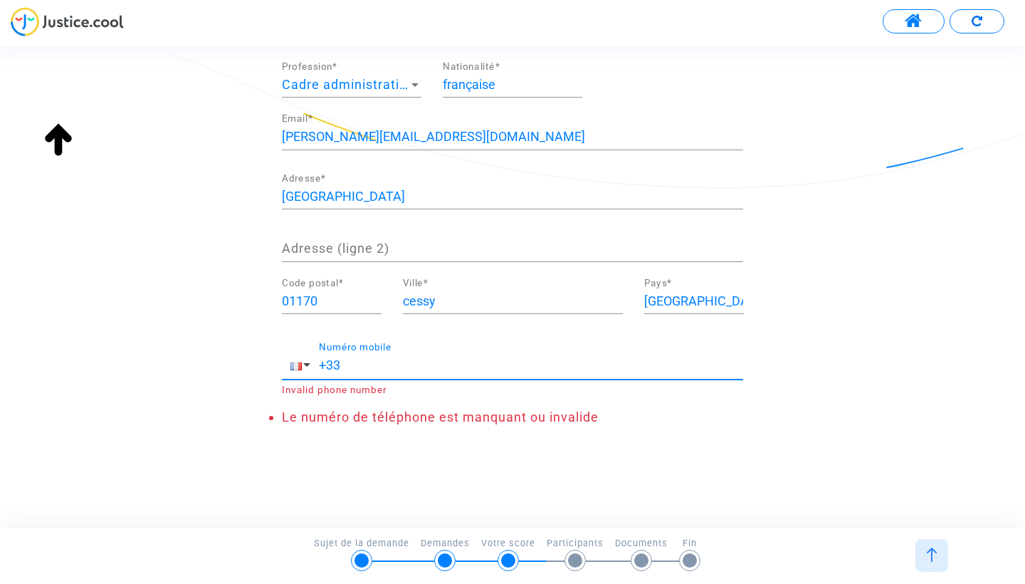
click at [596, 375] on div "+33 Numéro mobile" at bounding box center [531, 360] width 424 height 36
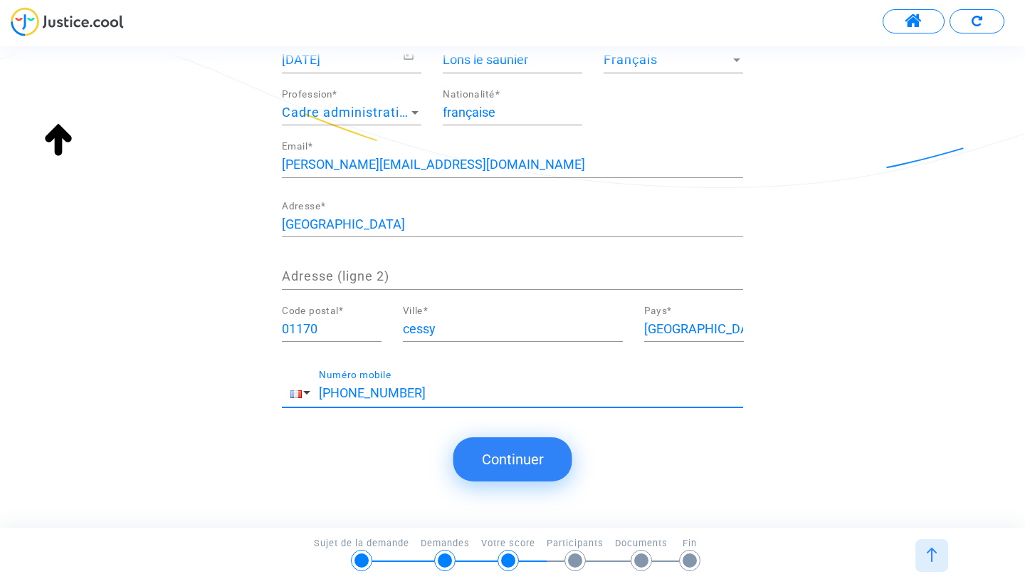
scroll to position [193, 0]
type input "+33 624972431"
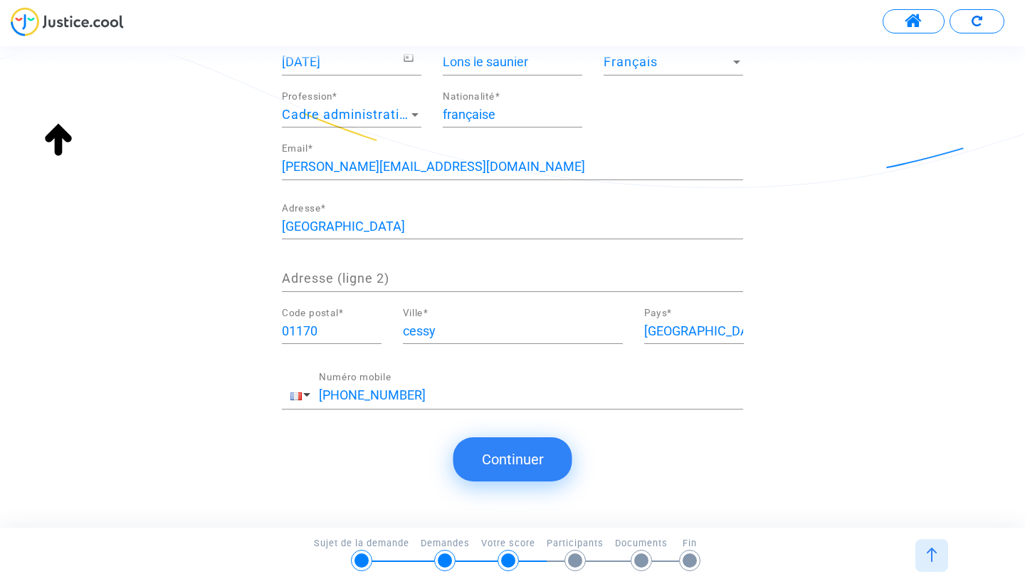
click at [522, 458] on button "Continuer" at bounding box center [512, 459] width 119 height 44
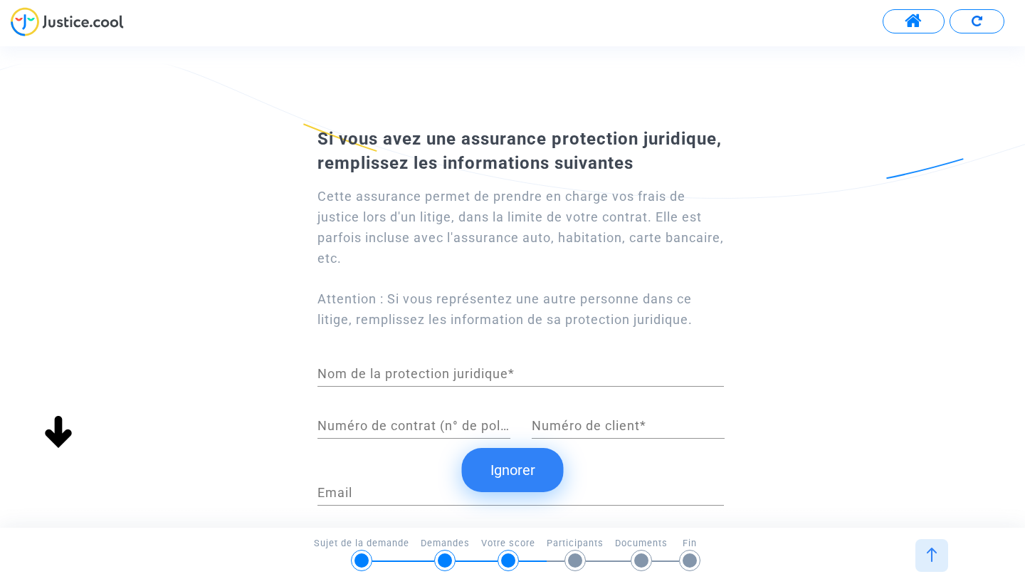
click at [532, 458] on button "Ignorer" at bounding box center [513, 470] width 102 height 44
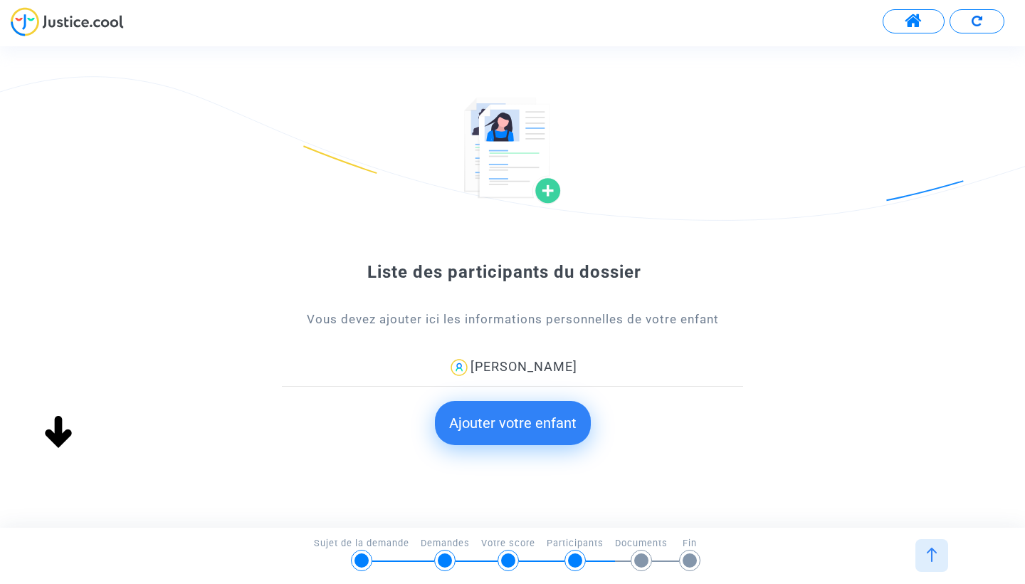
scroll to position [0, 0]
click at [524, 432] on button "Ajouter votre enfant" at bounding box center [513, 423] width 156 height 44
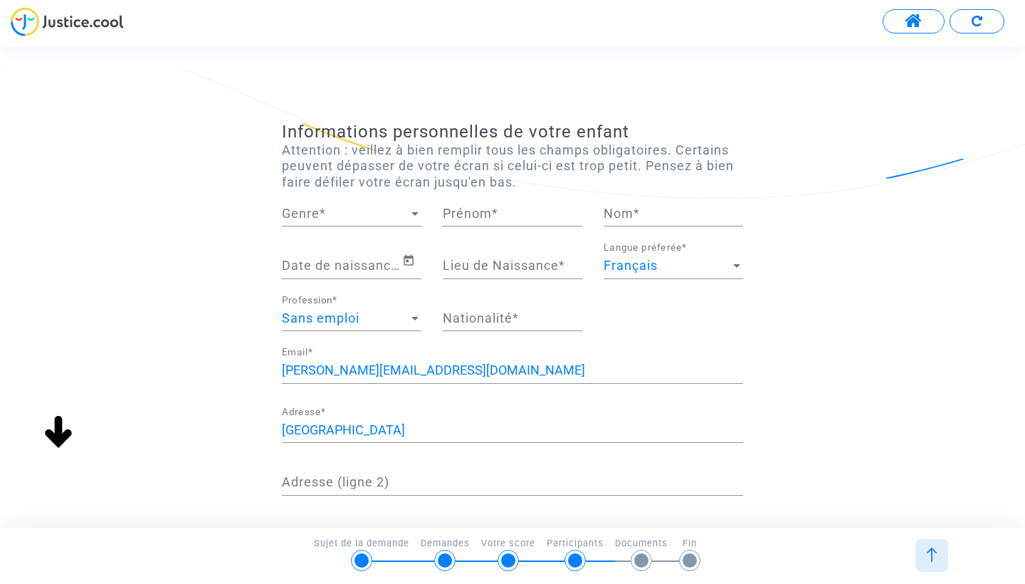
click at [372, 221] on div "Genre Genre *" at bounding box center [351, 208] width 139 height 36
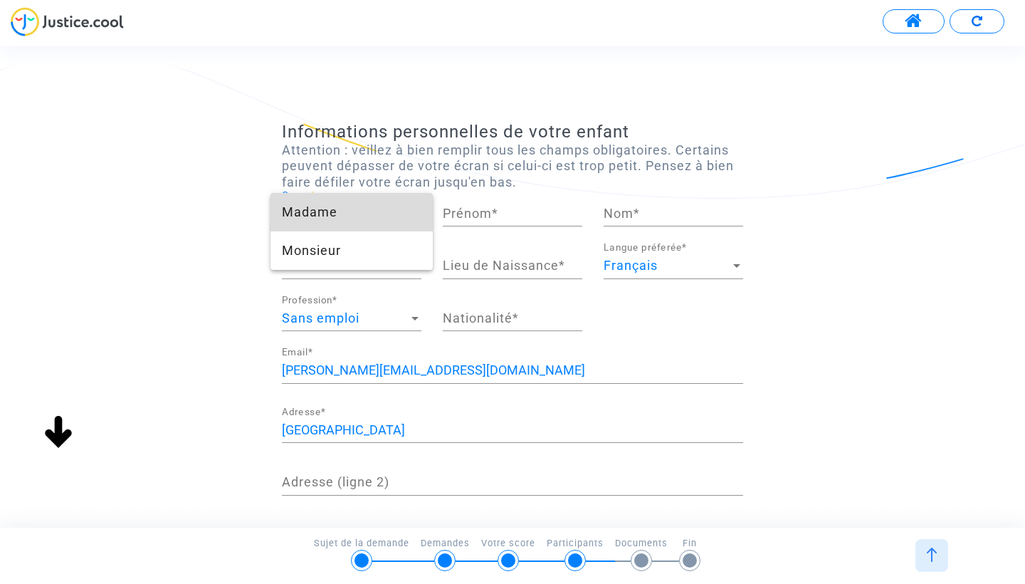
click at [364, 212] on span "Madame" at bounding box center [351, 212] width 139 height 38
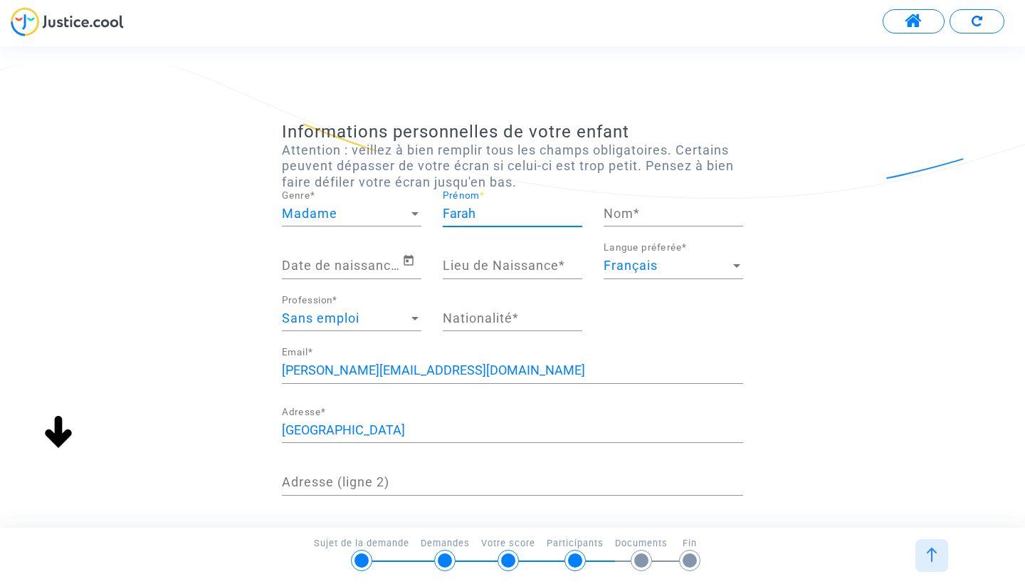
type input "Farah"
type input "DARFAOUI"
click at [411, 258] on icon "Open calendar" at bounding box center [408, 260] width 10 height 11
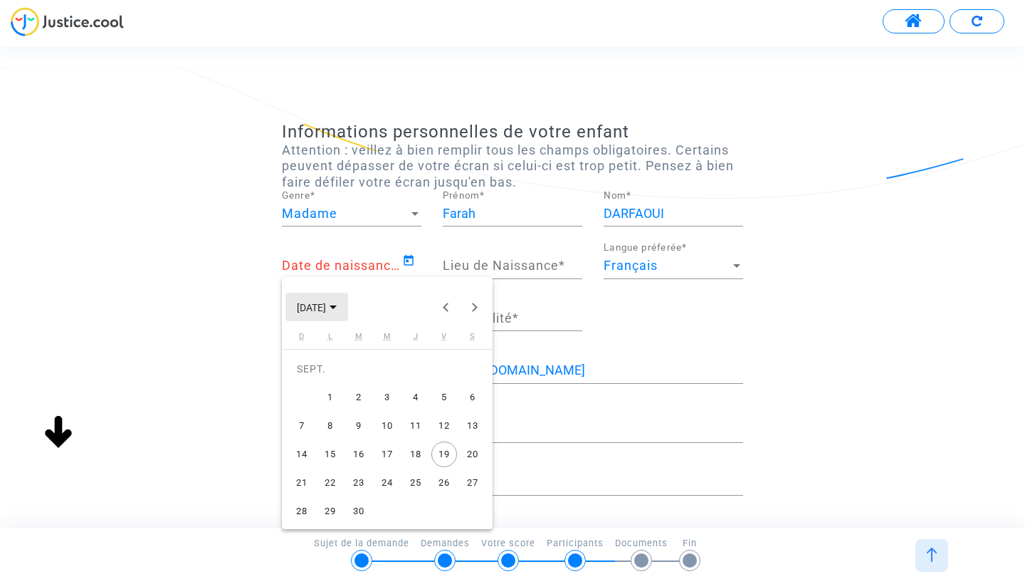
click at [345, 295] on button "SEPT. 2025" at bounding box center [316, 306] width 63 height 28
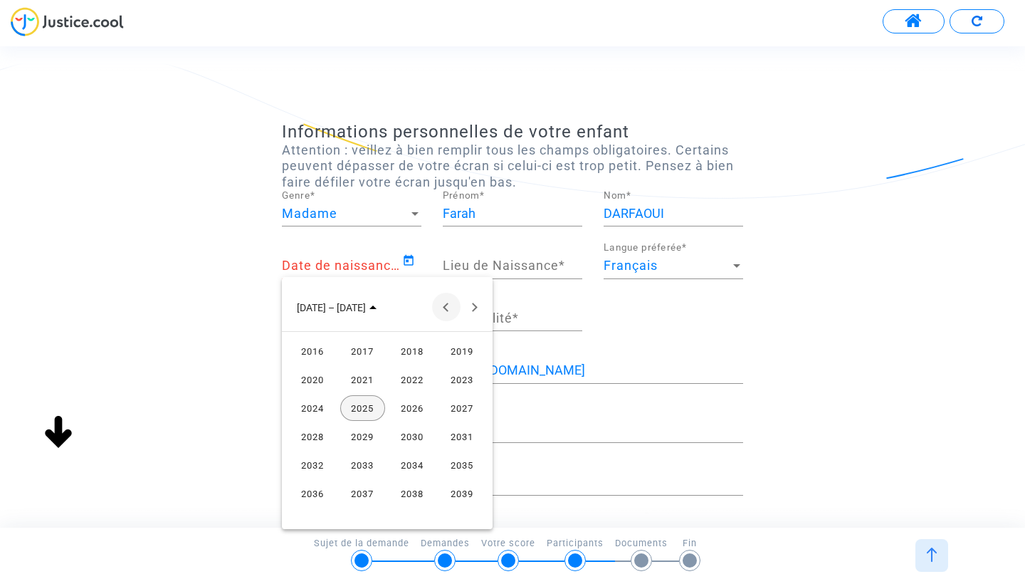
click at [445, 306] on button "Previous 24 years" at bounding box center [446, 306] width 28 height 28
click at [366, 458] on div "2013" at bounding box center [362, 493] width 45 height 26
click at [410, 413] on div "JUIL." at bounding box center [412, 408] width 45 height 26
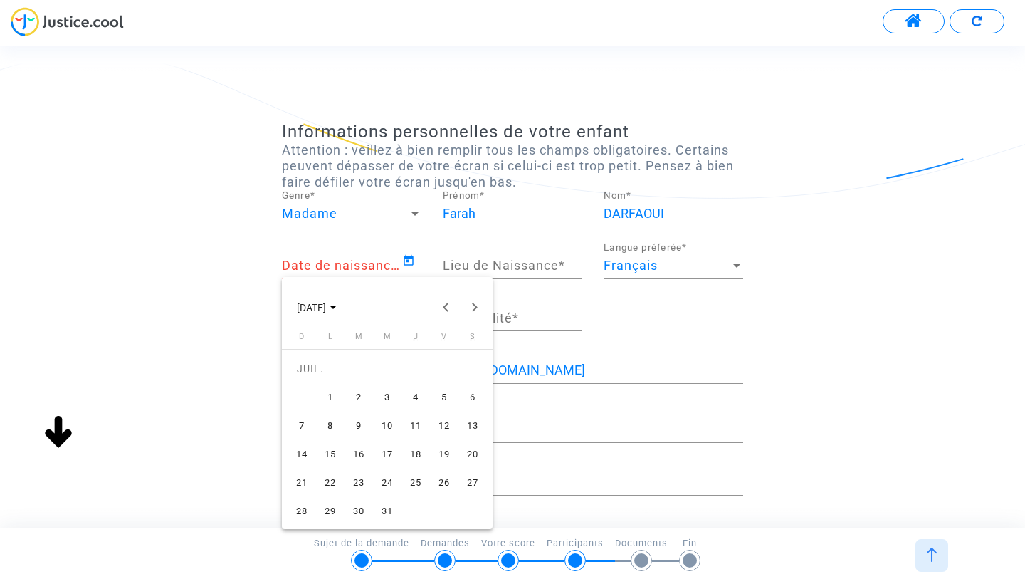
click at [395, 458] on div "24" at bounding box center [387, 483] width 26 height 26
type input "24/07/2013"
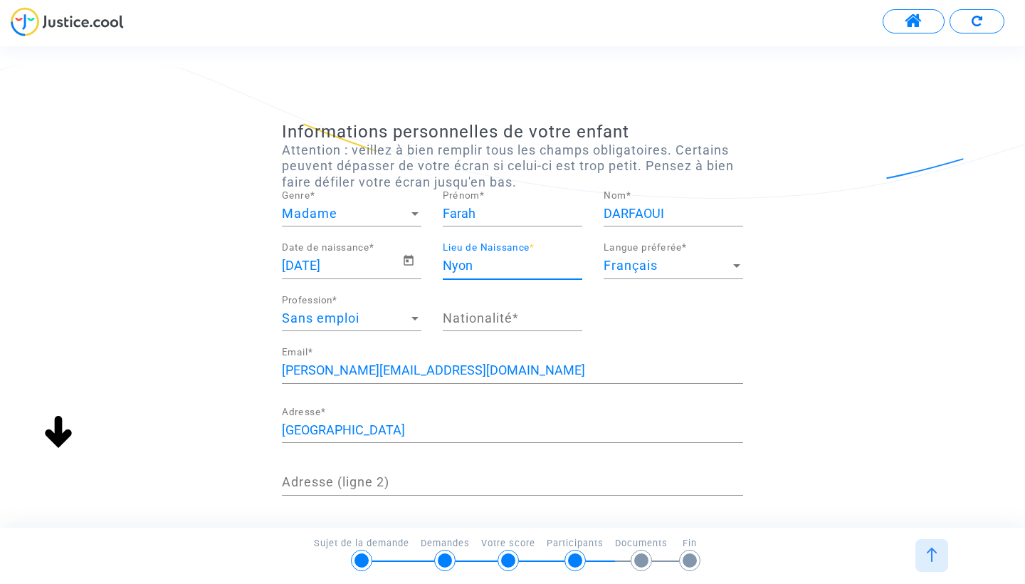
type input "Nyon"
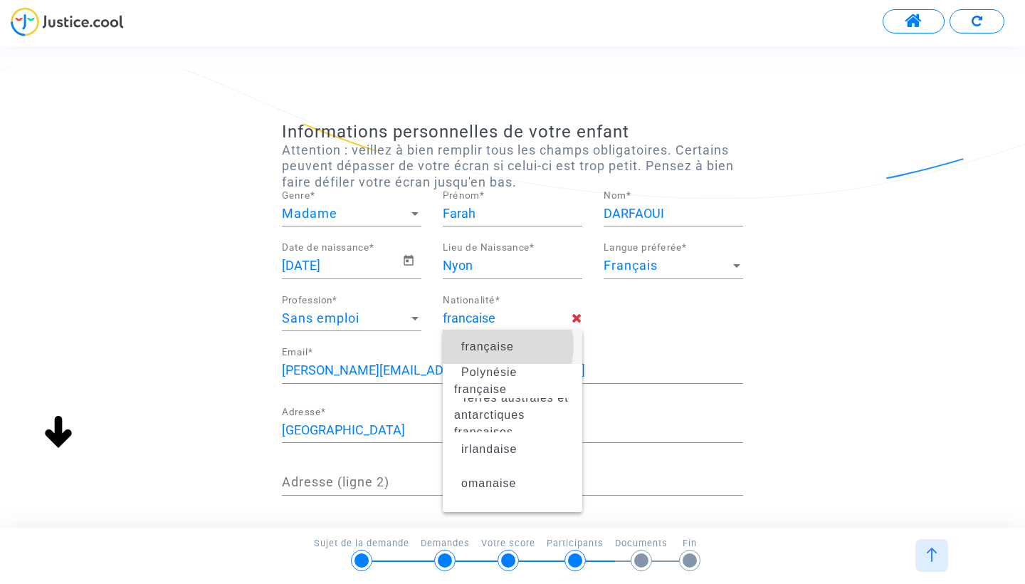
click at [497, 345] on span "française" at bounding box center [487, 346] width 53 height 12
type input "française"
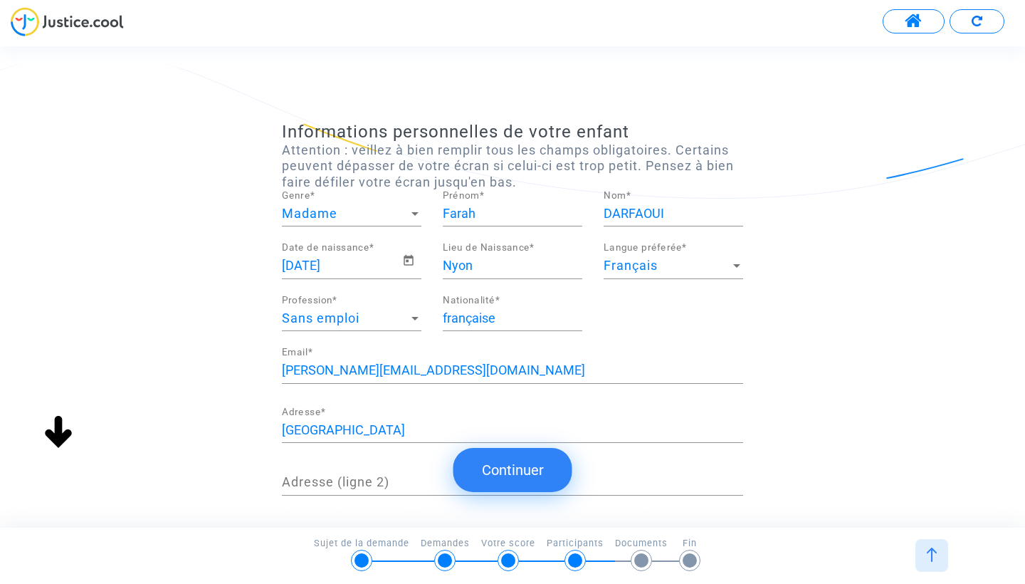
click at [603, 416] on div "787 rue de la rocaille Adresse *" at bounding box center [512, 424] width 461 height 36
click at [781, 380] on div "Informations personnelles de votre enfant Attention : veillez à bien remplir to…" at bounding box center [512, 382] width 1025 height 521
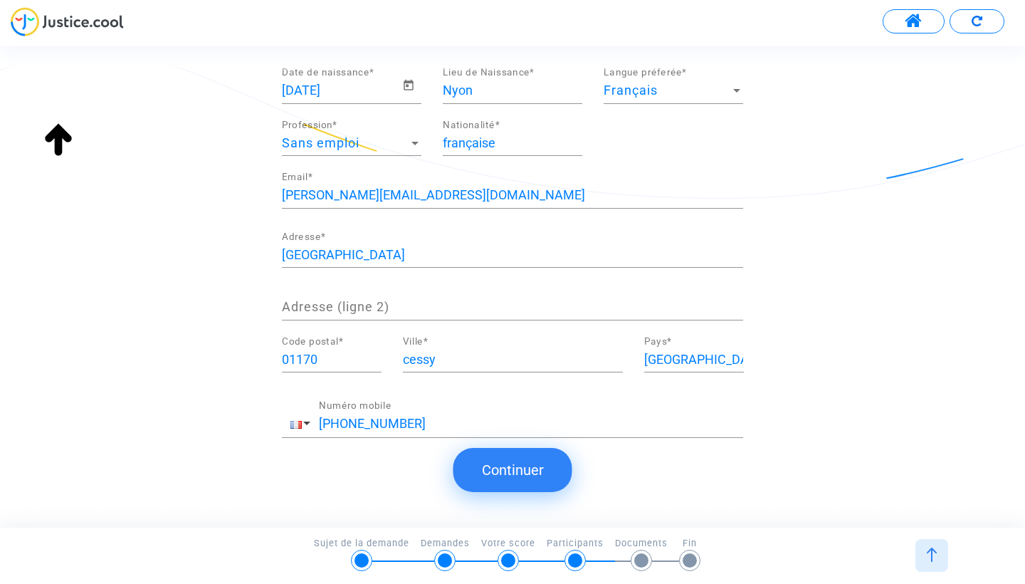
scroll to position [196, 0]
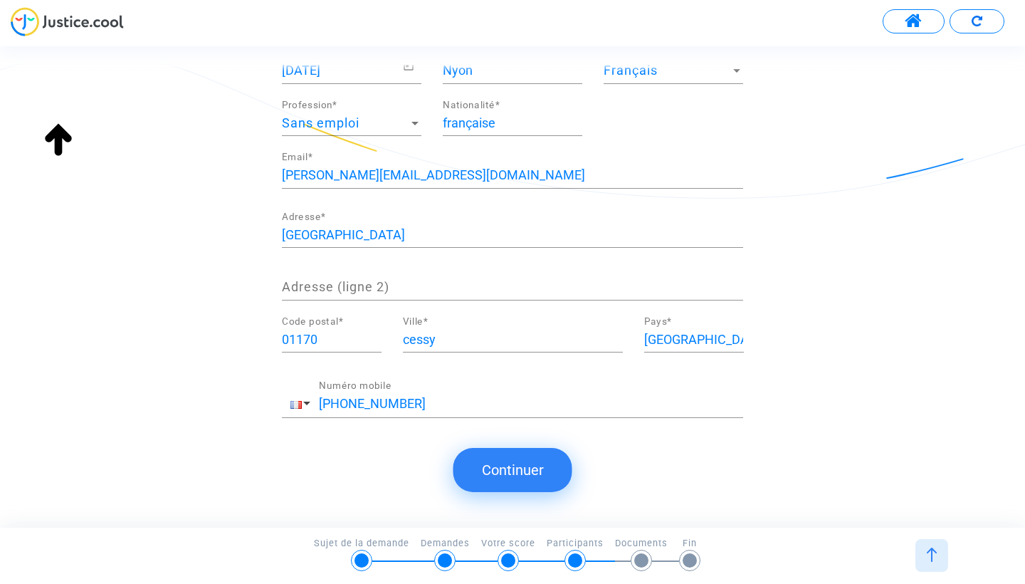
click at [534, 458] on button "Continuer" at bounding box center [512, 470] width 119 height 44
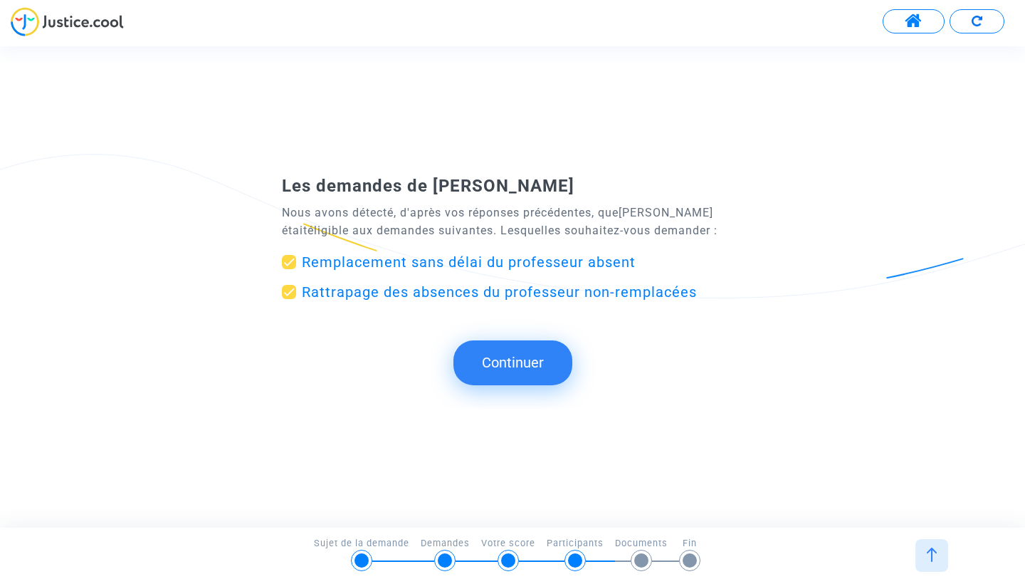
click at [506, 364] on button "Continuer" at bounding box center [512, 362] width 119 height 44
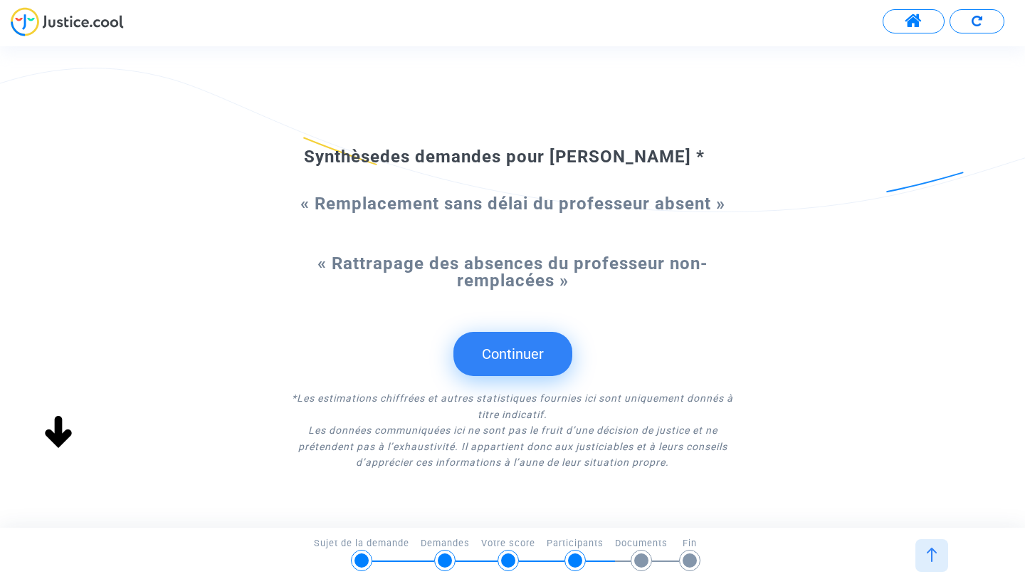
scroll to position [0, 0]
click at [514, 354] on button "Continuer" at bounding box center [512, 354] width 119 height 44
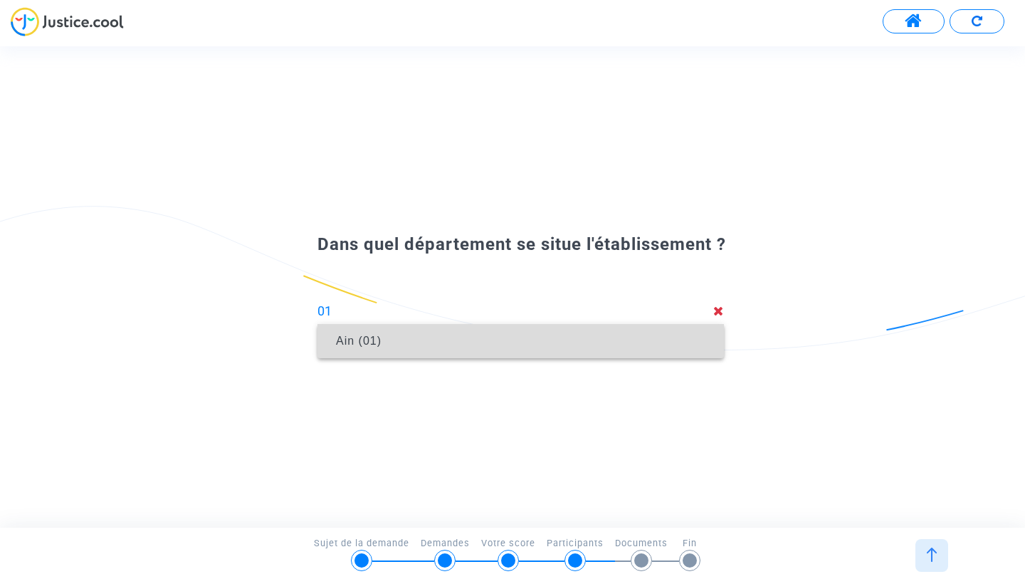
click at [559, 342] on span "Ain (01)" at bounding box center [521, 341] width 384 height 40
type input "Ain (01)"
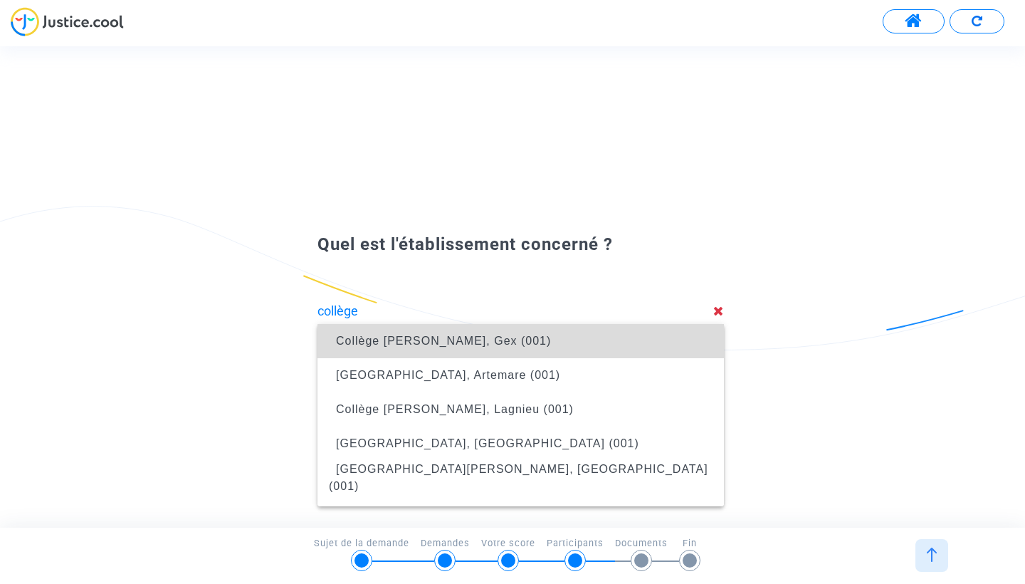
click at [561, 352] on span "Collège Georges Charpak, Gex (001)" at bounding box center [521, 341] width 384 height 40
type input "Collège Georges Charpak, Gex (001)"
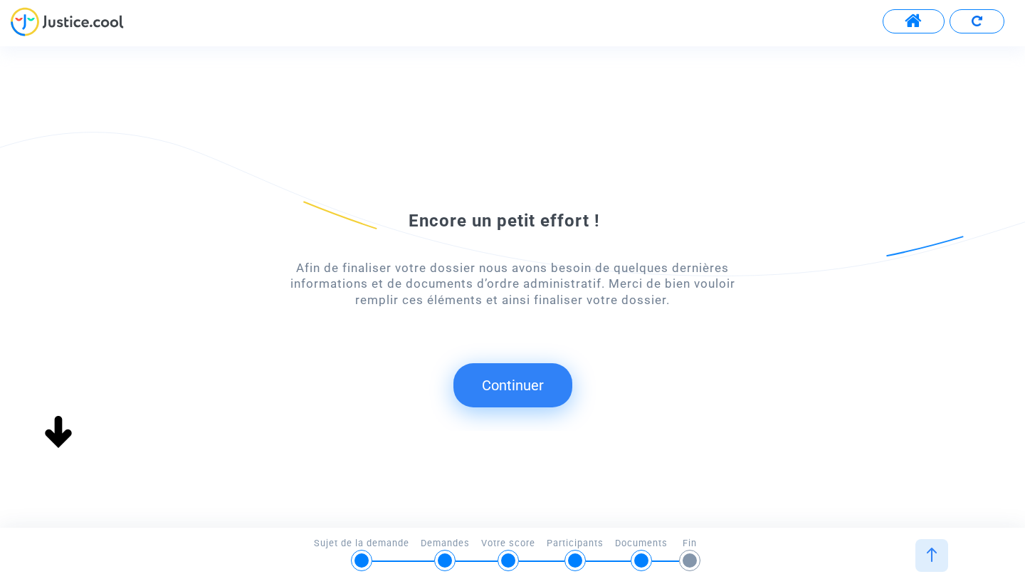
click at [520, 393] on button "Continuer" at bounding box center [512, 385] width 119 height 44
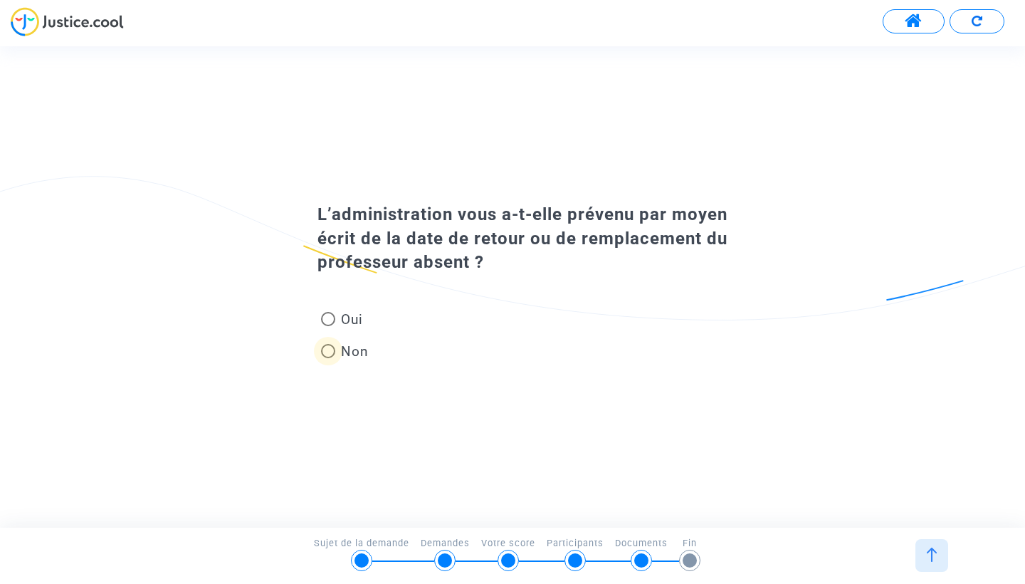
click at [330, 345] on span at bounding box center [328, 351] width 14 height 14
click at [328, 358] on input "Non" at bounding box center [327, 358] width 1 height 1
radio input "true"
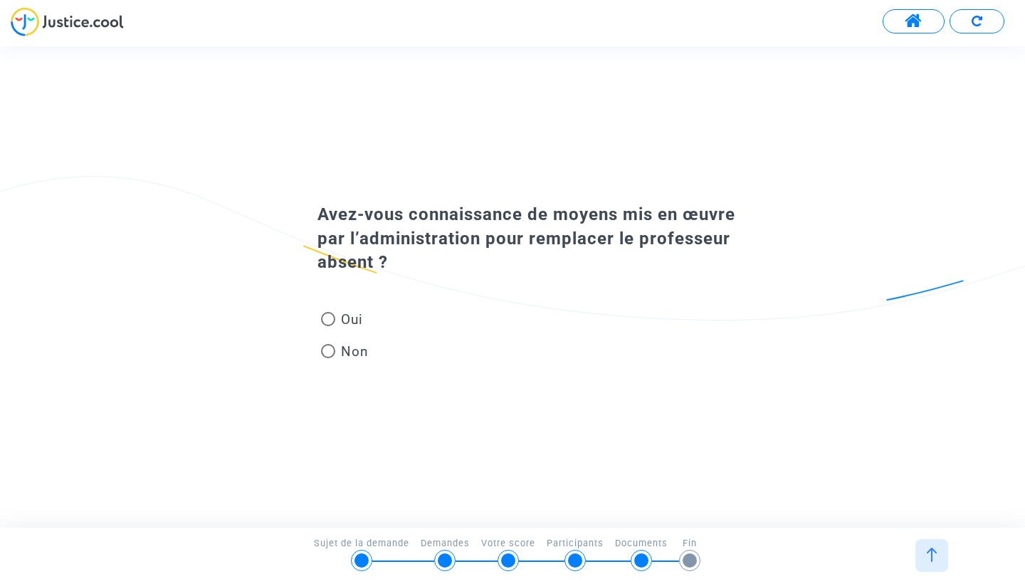
click at [332, 350] on span at bounding box center [328, 351] width 14 height 14
click at [328, 358] on input "Non" at bounding box center [327, 358] width 1 height 1
radio input "true"
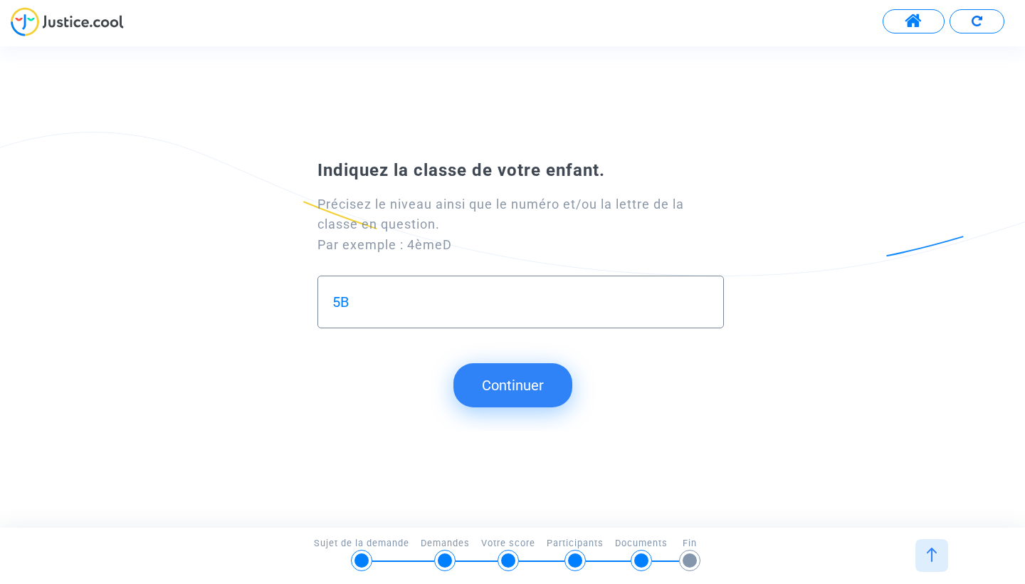
type input "5B"
click at [507, 377] on button "Continuer" at bounding box center [512, 385] width 119 height 44
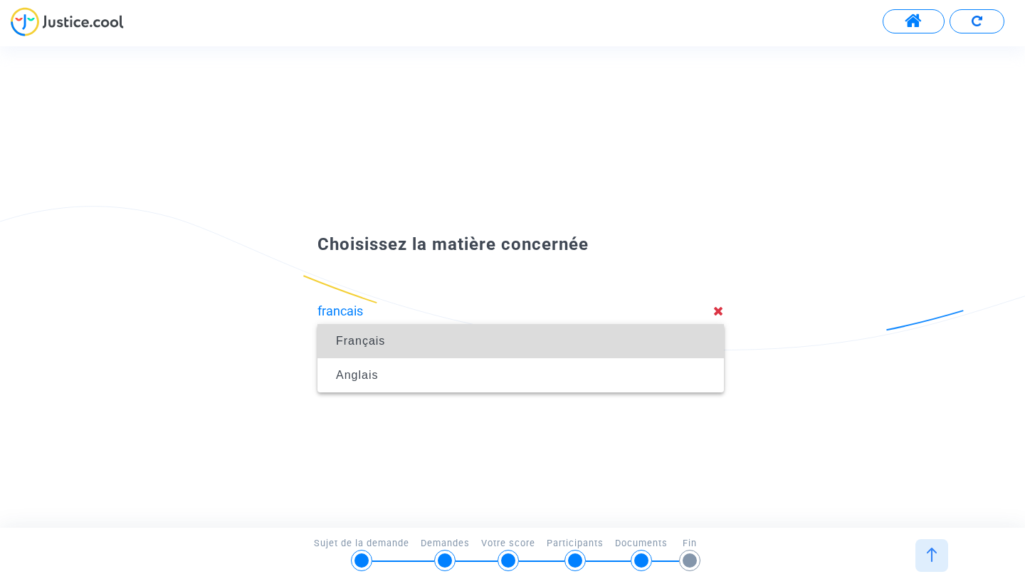
click at [537, 340] on span "Français" at bounding box center [521, 341] width 384 height 40
type input "Français"
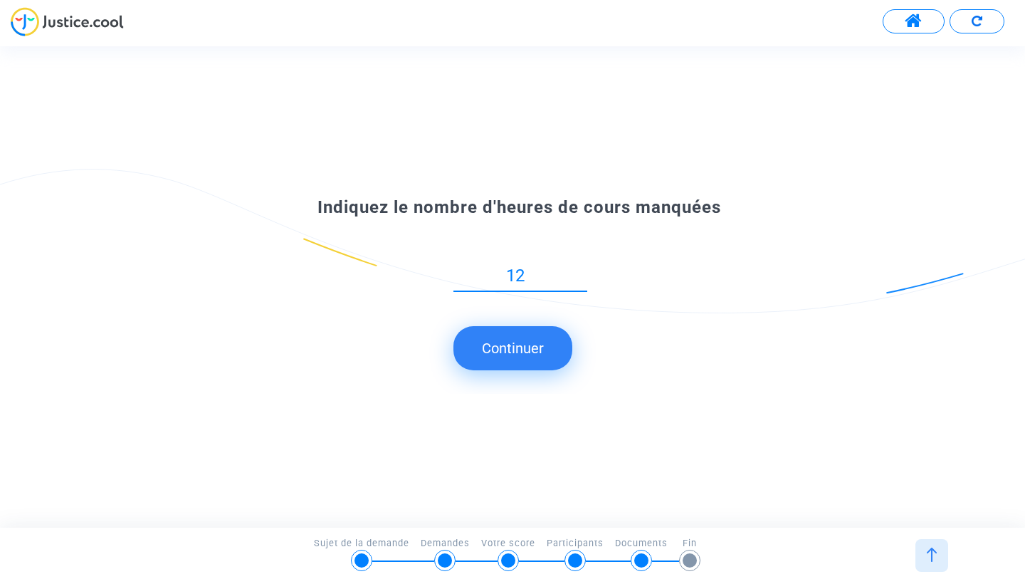
type input "12"
click at [531, 354] on button "Continuer" at bounding box center [512, 348] width 119 height 44
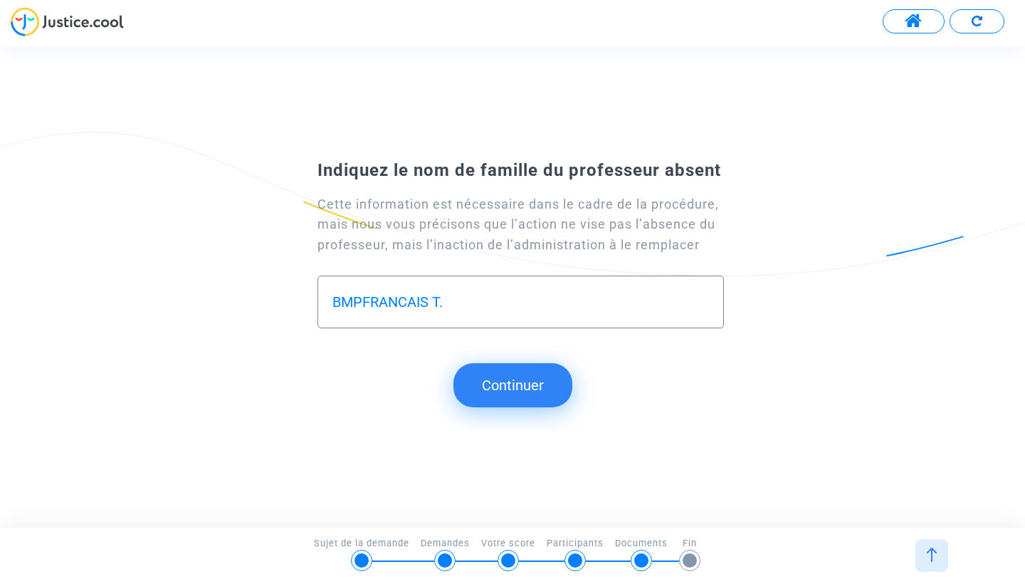
type input "BMPFRANCAIS T."
click at [526, 385] on button "Continuer" at bounding box center [512, 385] width 119 height 44
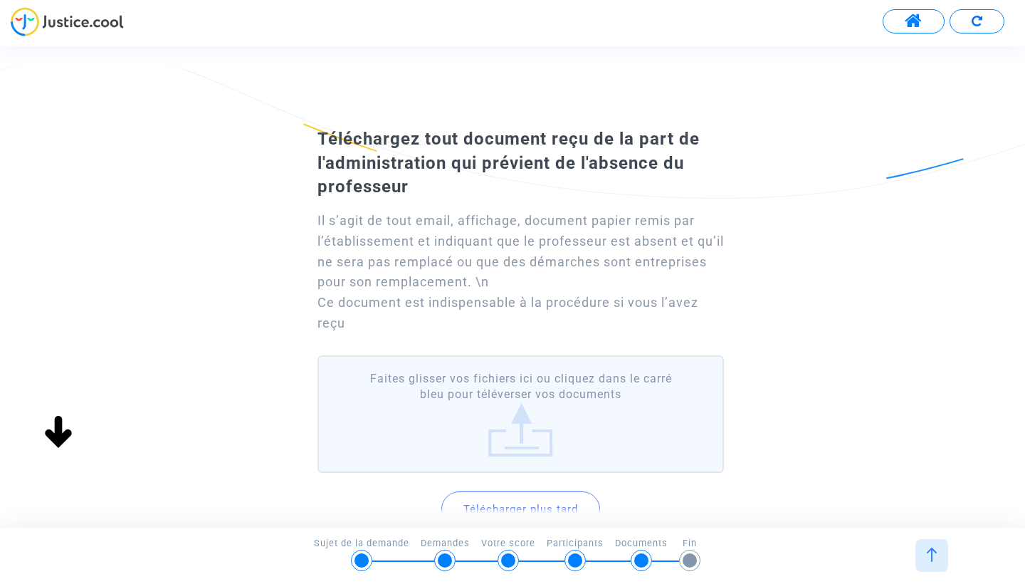
click at [765, 237] on div "Téléchargez tout document reçu de la part de l'administration qui prévient de l…" at bounding box center [512, 352] width 1025 height 461
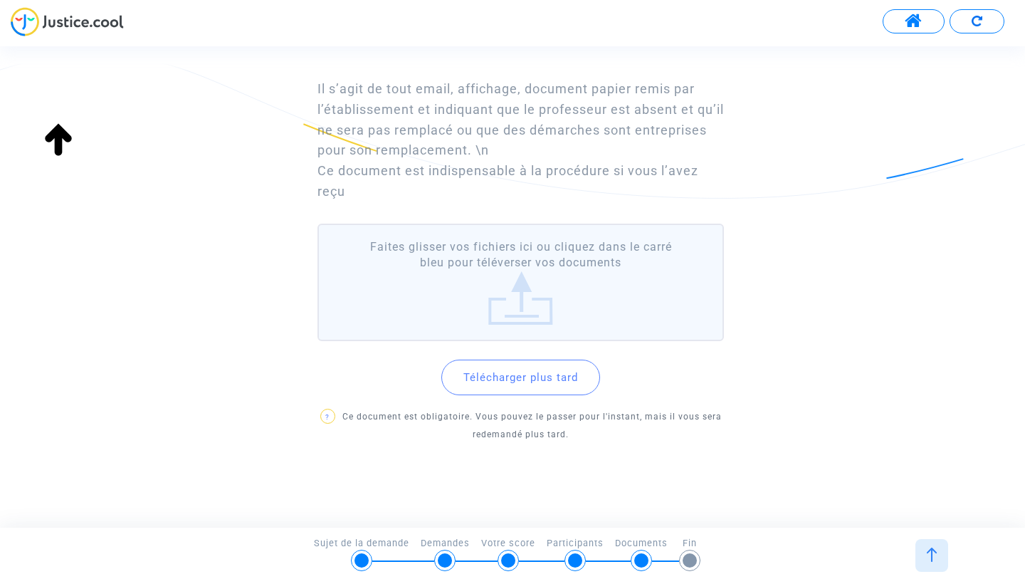
scroll to position [130, 0]
click at [478, 281] on label "Faites glisser vos fichiers ici ou cliquez dans le carré bleu pour téléverser v…" at bounding box center [520, 283] width 406 height 117
click at [0, 0] on input "Faites glisser vos fichiers ici ou cliquez dans le carré bleu pour téléverser v…" at bounding box center [0, 0] width 0 height 0
click at [527, 276] on label "Faites glisser vos fichiers ici ou cliquez dans le carré bleu pour téléverser v…" at bounding box center [520, 283] width 406 height 117
click at [0, 0] on input "Faites glisser vos fichiers ici ou cliquez dans le carré bleu pour téléverser v…" at bounding box center [0, 0] width 0 height 0
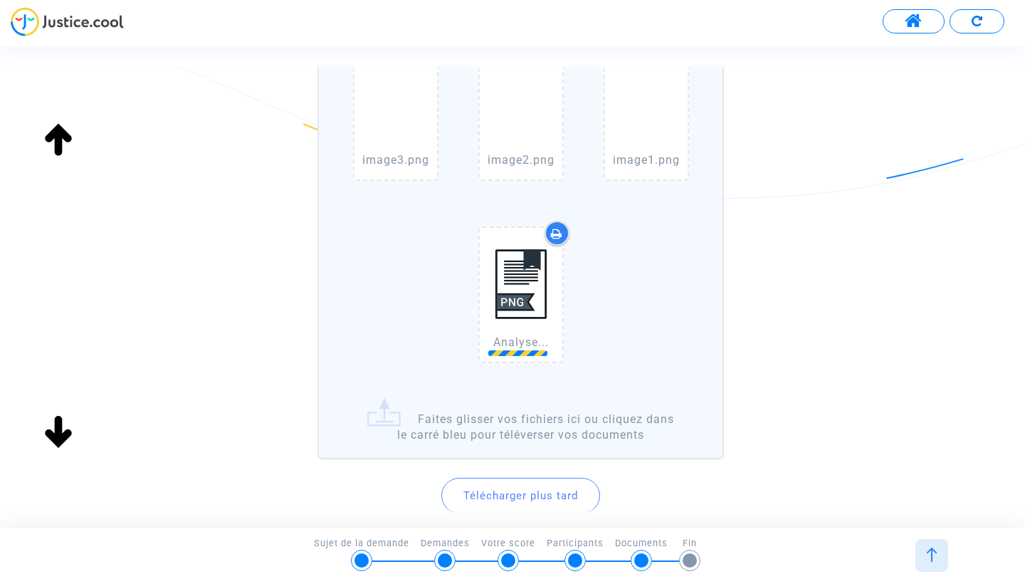
scroll to position [715, 0]
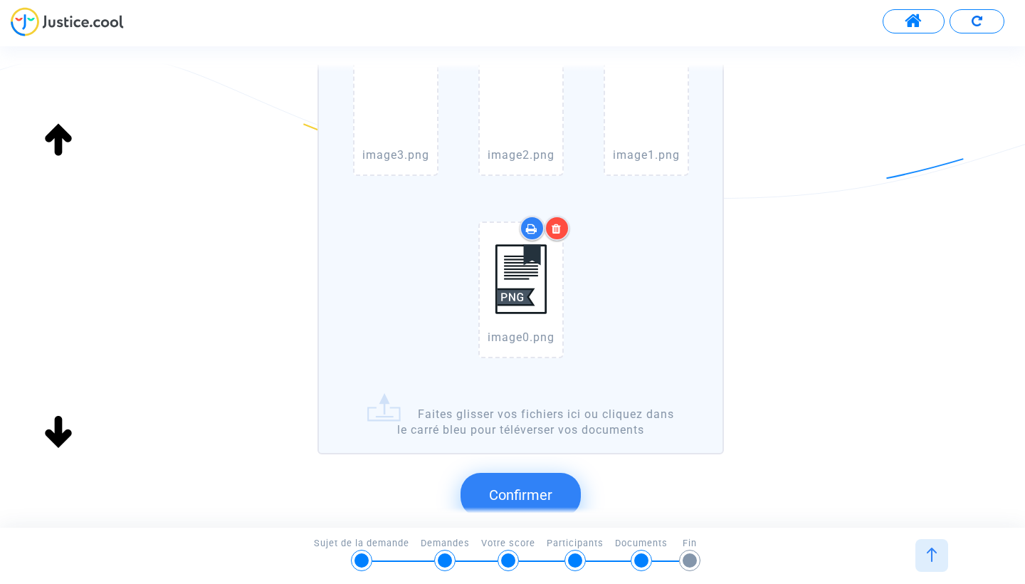
click at [505, 458] on span "Confirmer" at bounding box center [520, 494] width 63 height 17
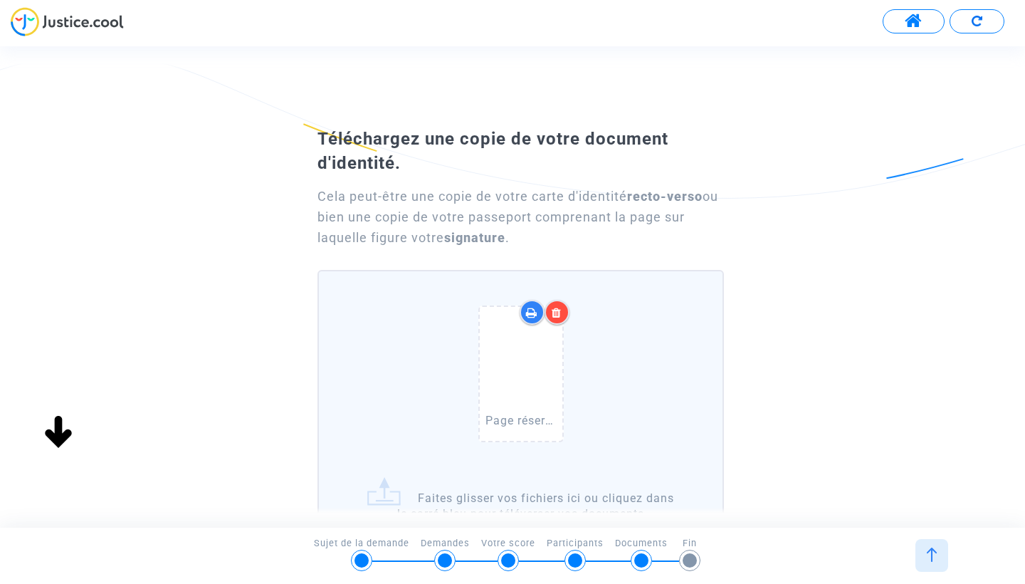
click at [826, 312] on div "Téléchargez une copie de votre document d'identité. Cela peut-être une copie de…" at bounding box center [512, 420] width 1025 height 596
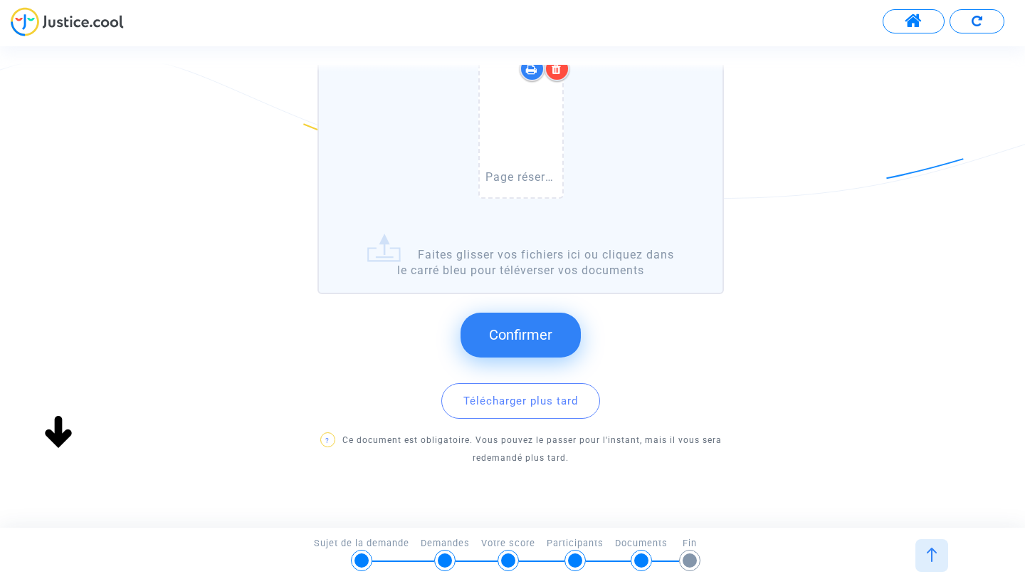
scroll to position [287, 0]
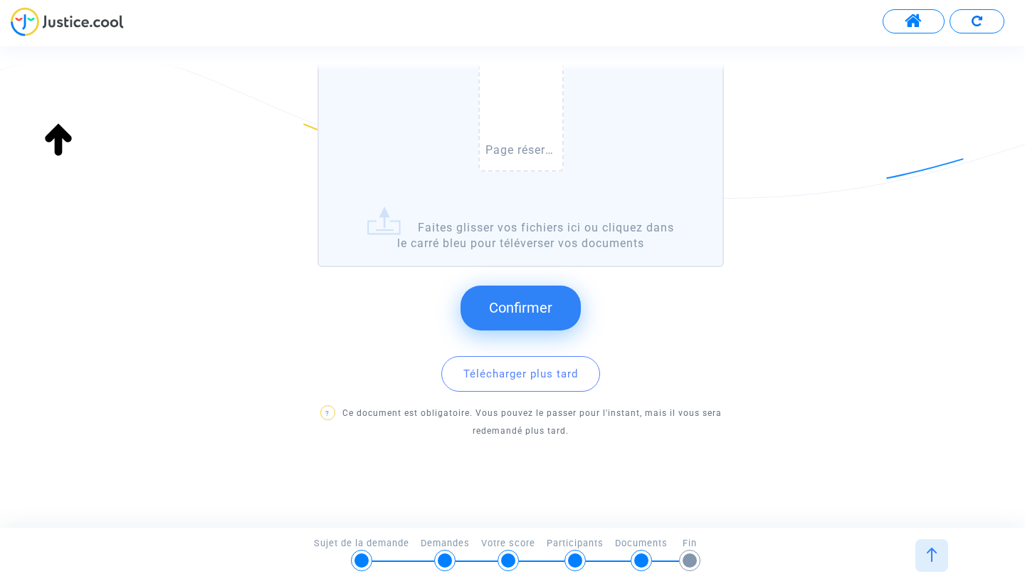
click at [507, 300] on button "Confirmer" at bounding box center [520, 307] width 120 height 44
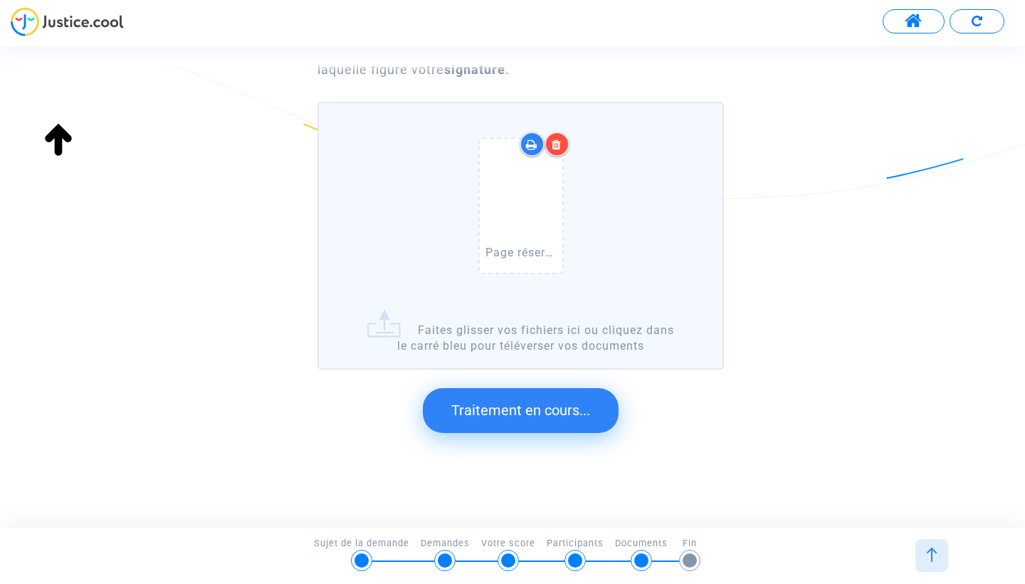
scroll to position [0, 0]
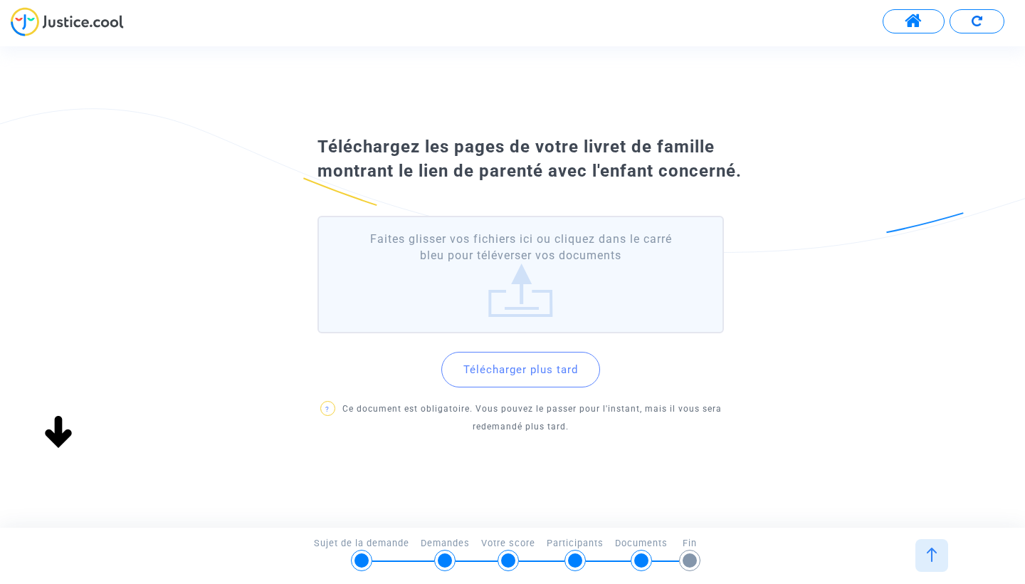
click at [586, 445] on div "Téléchargez les pages de votre livret de famille montrant le lien de parenté av…" at bounding box center [512, 286] width 1025 height 480
click at [468, 280] on label "Faites glisser vos fichiers ici ou cliquez dans le carré bleu pour téléverser v…" at bounding box center [520, 274] width 406 height 117
click at [0, 0] on input "Faites glisser vos fichiers ici ou cliquez dans le carré bleu pour téléverser v…" at bounding box center [0, 0] width 0 height 0
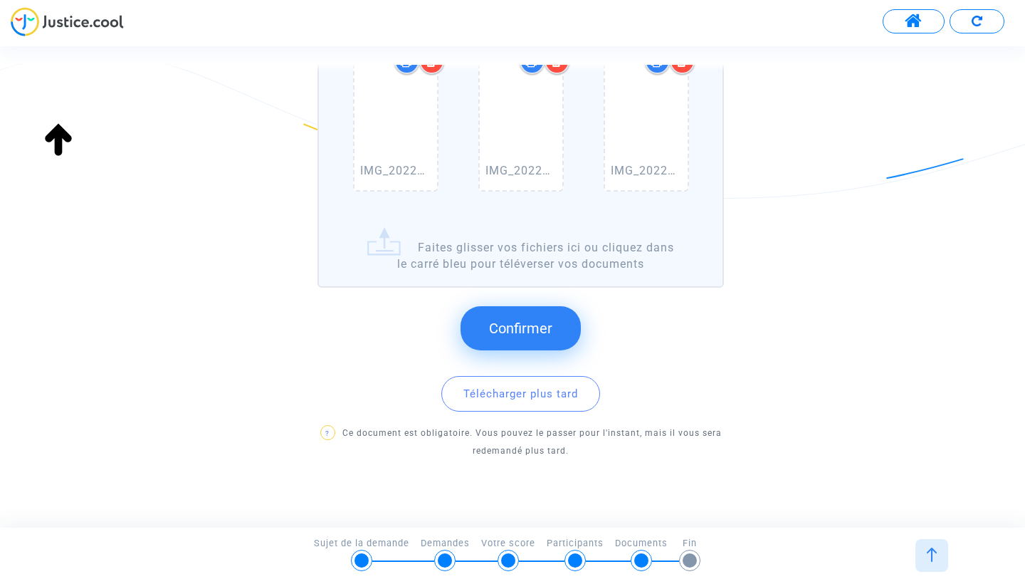
click at [537, 329] on span "Confirmer" at bounding box center [520, 328] width 63 height 17
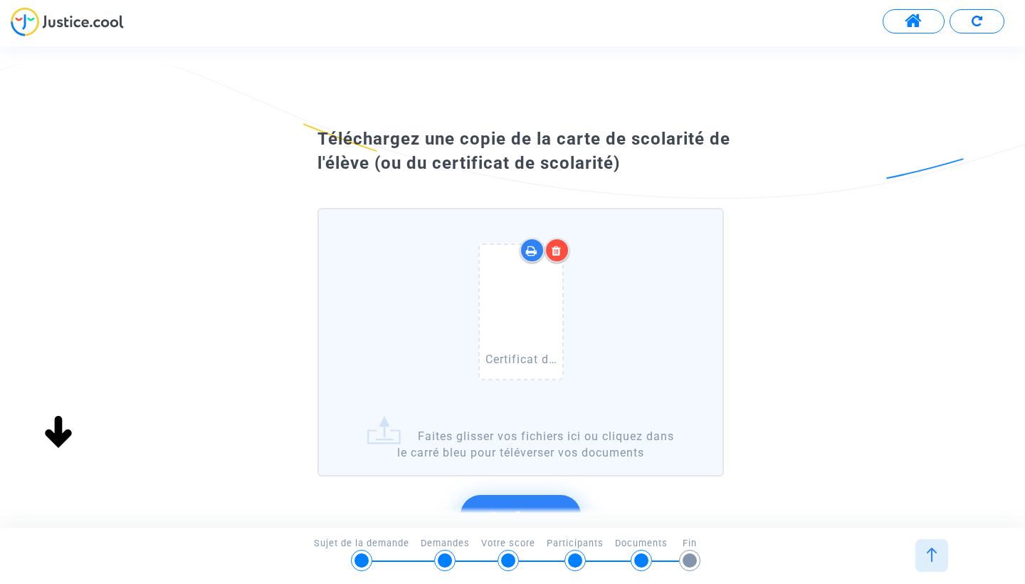
click at [519, 458] on button "Confirmer" at bounding box center [520, 517] width 120 height 44
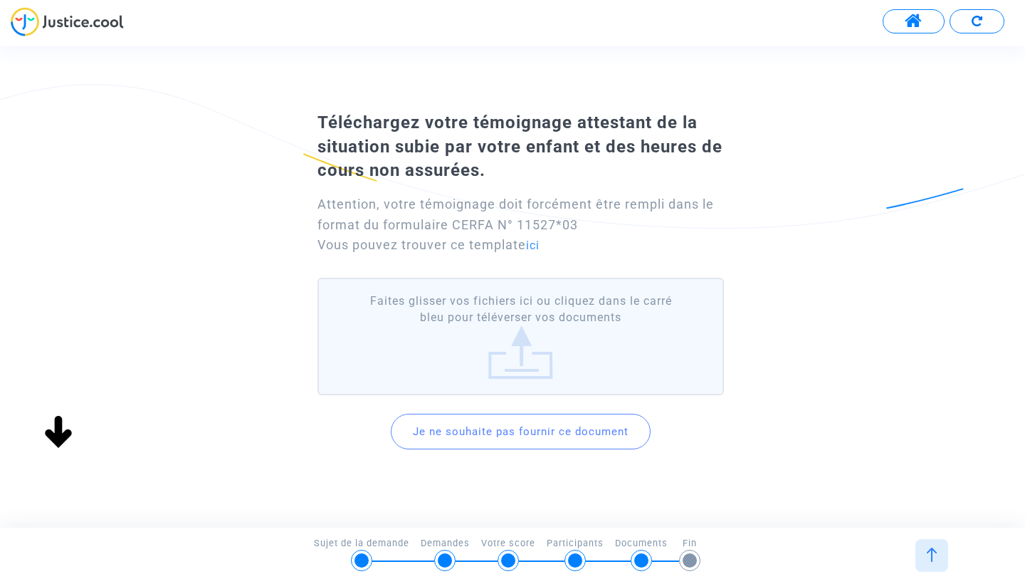
click at [603, 435] on button "Je ne souhaite pas fournir ce document" at bounding box center [521, 431] width 260 height 36
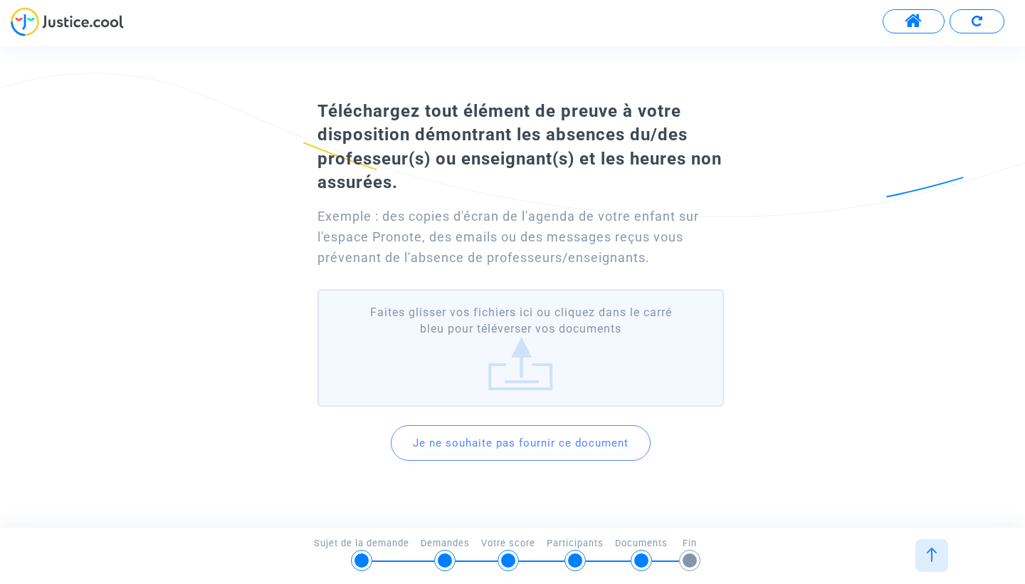
click at [585, 335] on label "Faites glisser vos fichiers ici ou cliquez dans le carré bleu pour téléverser v…" at bounding box center [520, 347] width 406 height 117
click at [0, 0] on input "Faites glisser vos fichiers ici ou cliquez dans le carré bleu pour téléverser v…" at bounding box center [0, 0] width 0 height 0
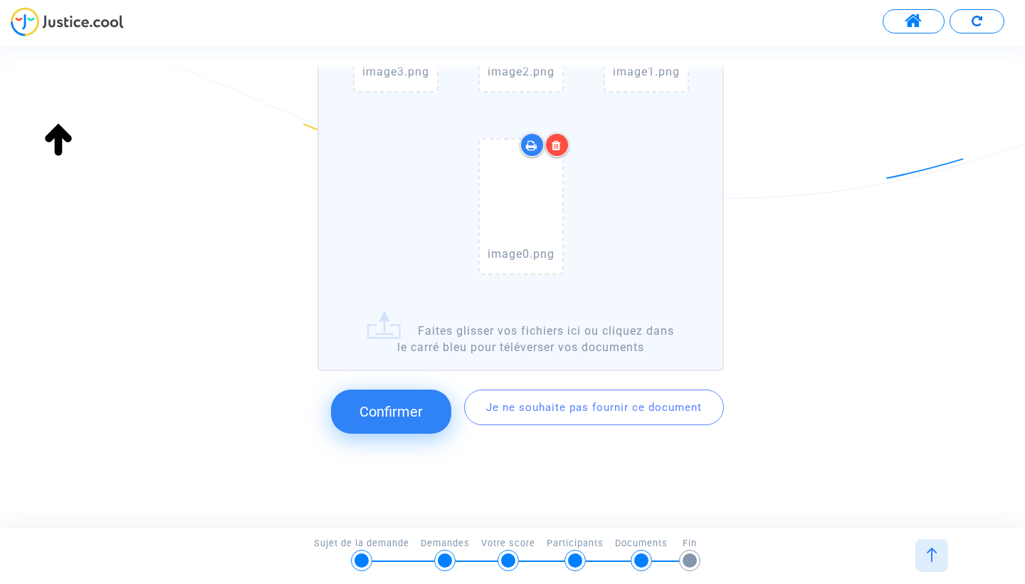
scroll to position [760, 0]
click at [411, 408] on span "Confirmer" at bounding box center [390, 411] width 63 height 17
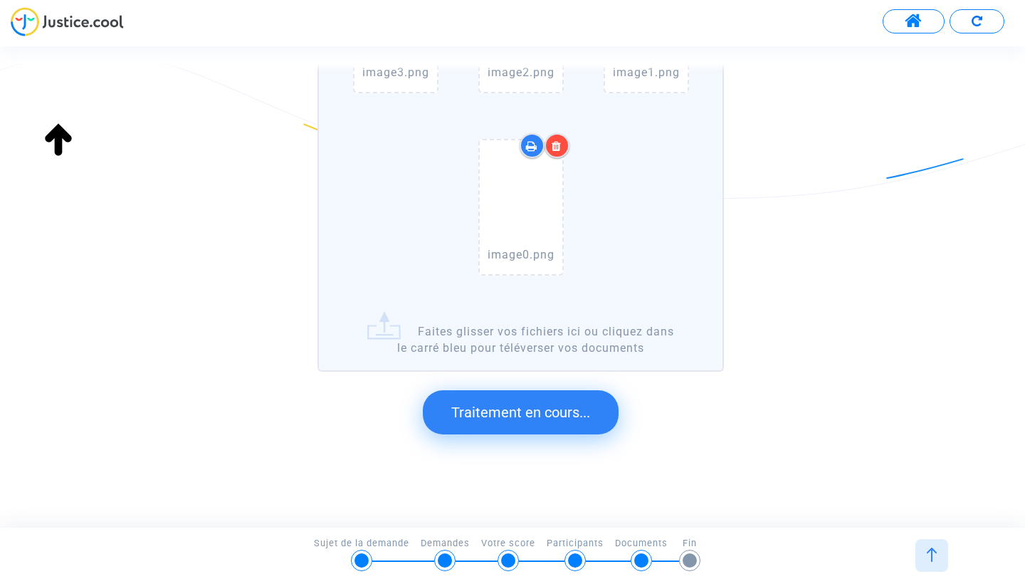
scroll to position [0, 0]
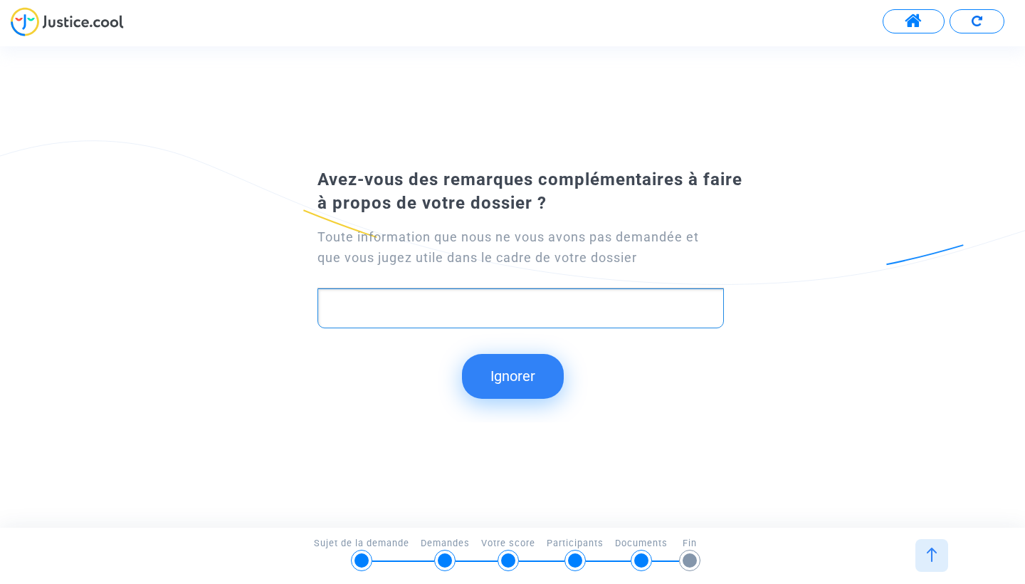
click at [453, 315] on p "Rich Text Editor, main" at bounding box center [520, 309] width 391 height 18
click at [507, 382] on button "Ignorer" at bounding box center [513, 376] width 102 height 44
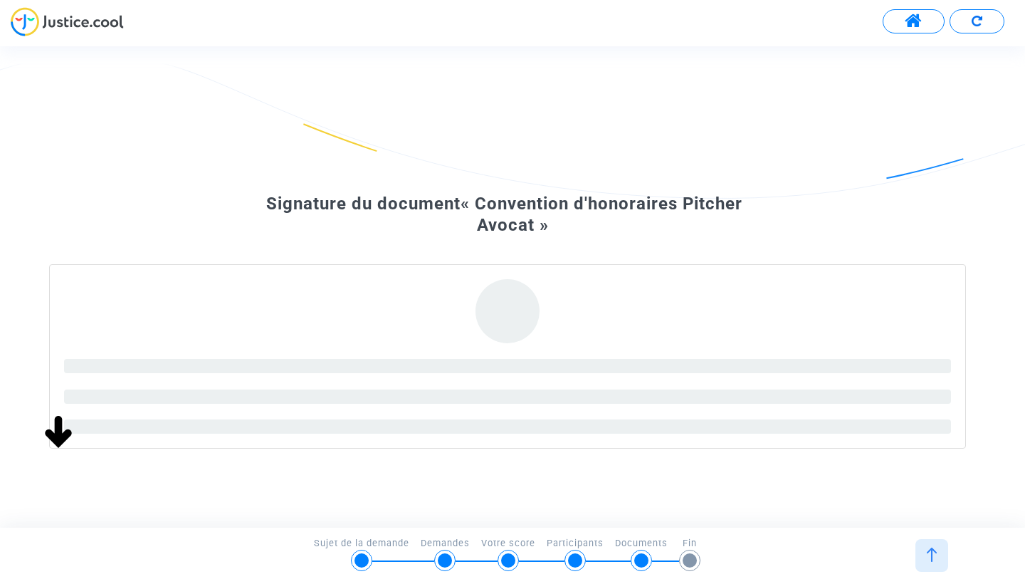
click at [837, 162] on div "Signature du document « Convention d'honoraires Pitcher Avocat »" at bounding box center [512, 385] width 1025 height 527
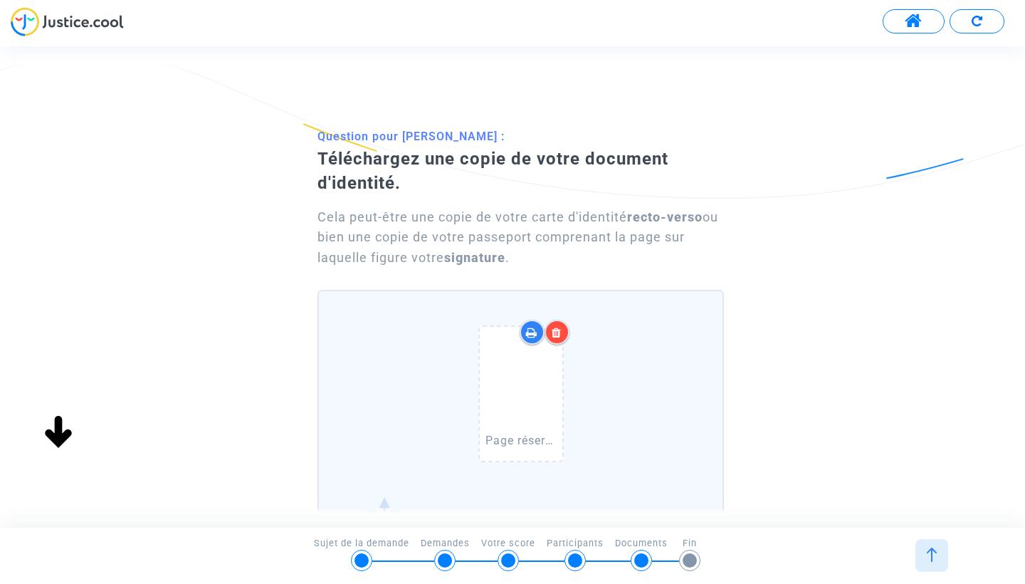
click at [823, 312] on div "Question pour Farah DARFAOUI : Téléchargez une copie de votre document d'identi…" at bounding box center [512, 430] width 1025 height 616
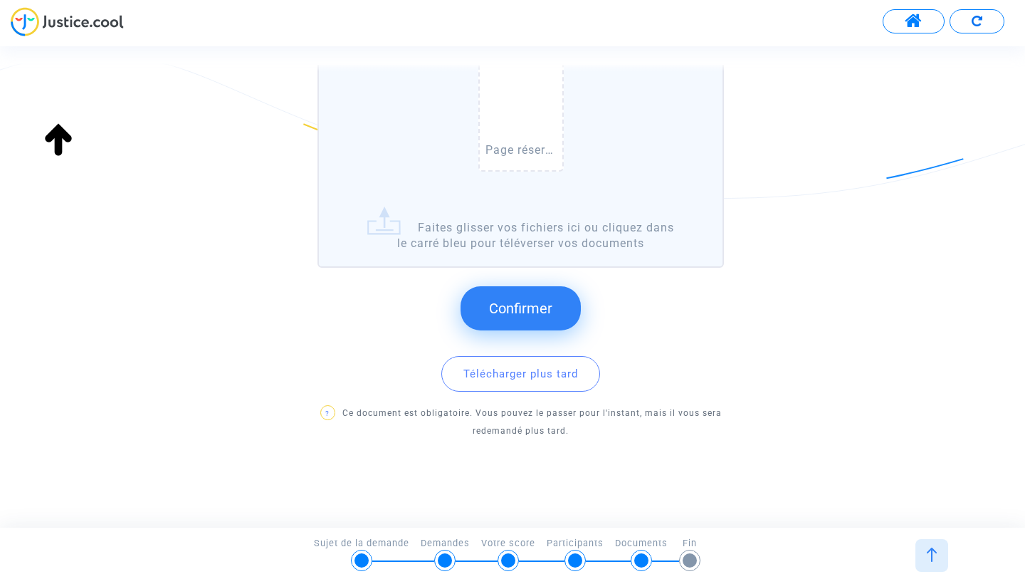
click at [517, 307] on button "Confirmer" at bounding box center [520, 308] width 120 height 44
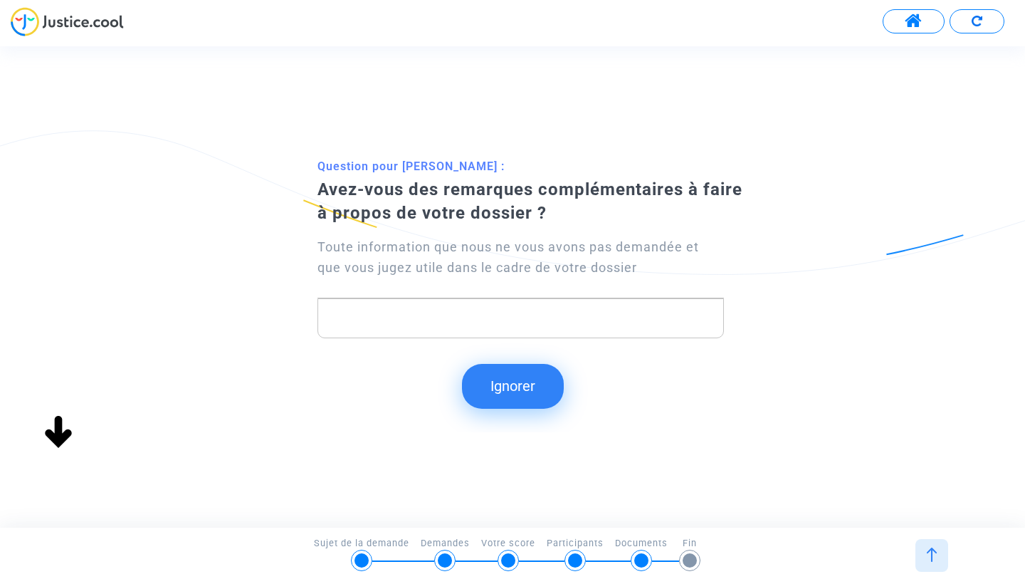
click at [517, 390] on button "Ignorer" at bounding box center [513, 386] width 102 height 44
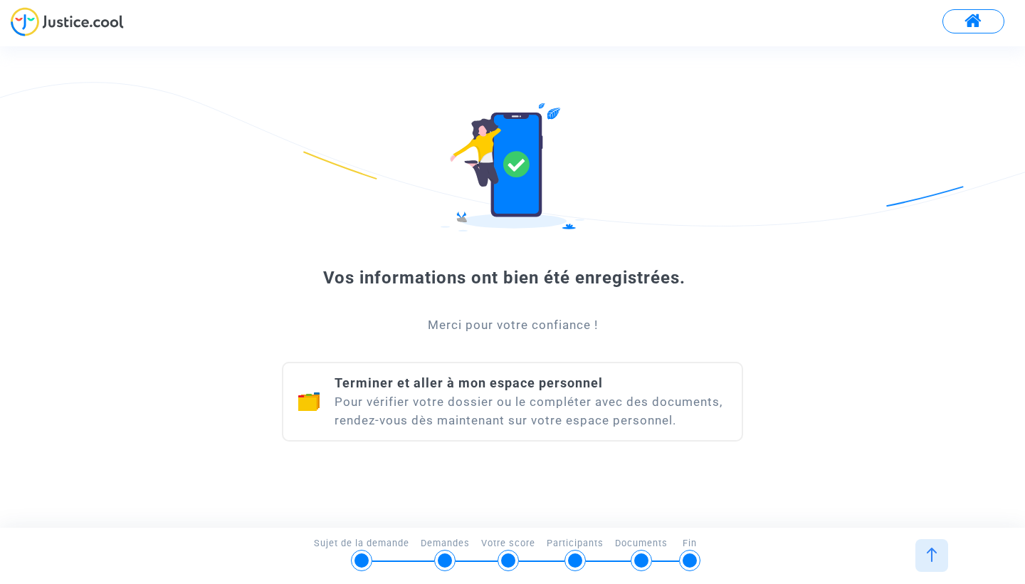
click at [569, 458] on div "Vos informations ont bien été enregistrées. Merci pour votre confiance ! Termin…" at bounding box center [512, 286] width 461 height 366
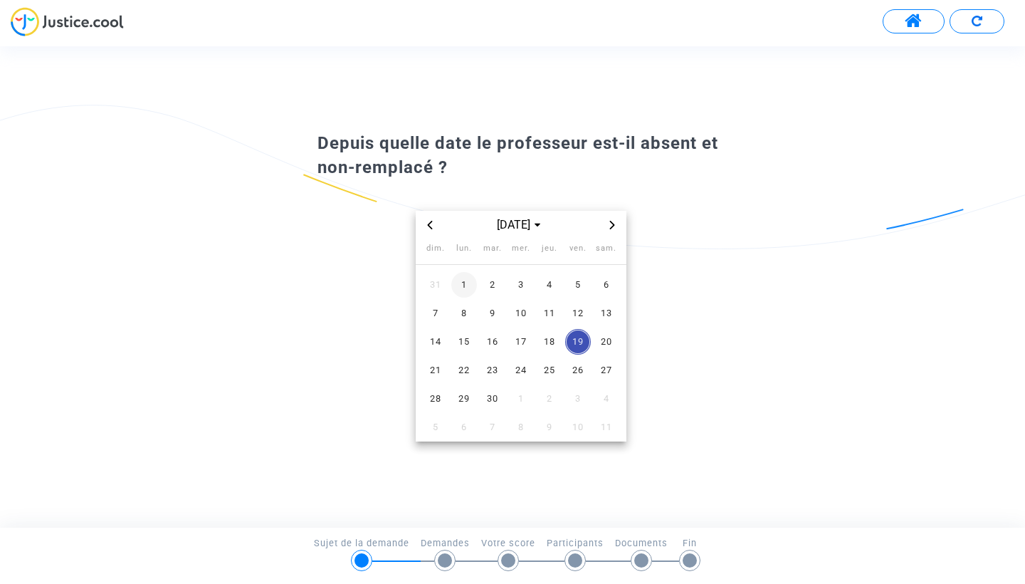
click at [470, 280] on span "1" at bounding box center [464, 285] width 26 height 26
